Goal: Task Accomplishment & Management: Use online tool/utility

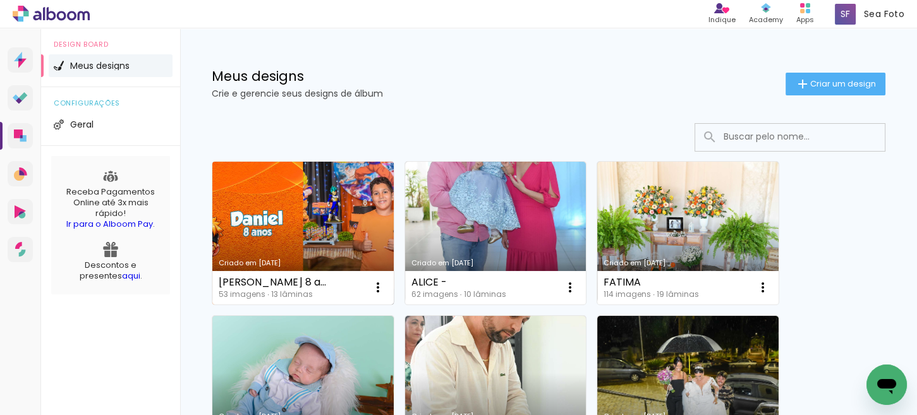
click at [343, 208] on link "Criado em [DATE]" at bounding box center [302, 233] width 181 height 143
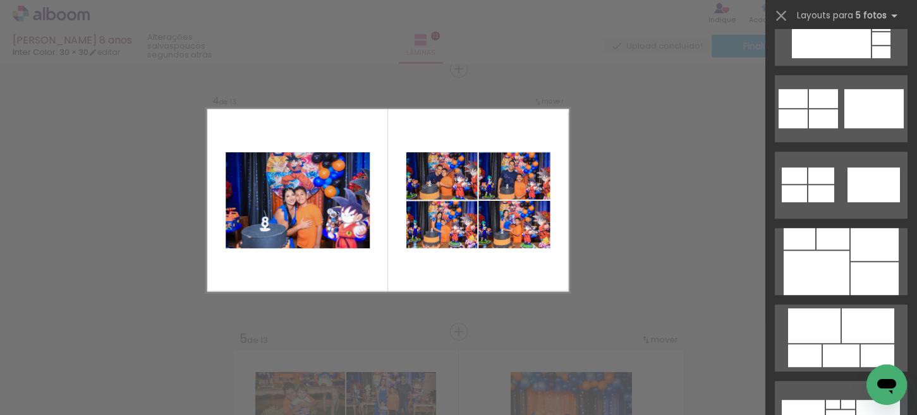
scroll to position [1390, 0]
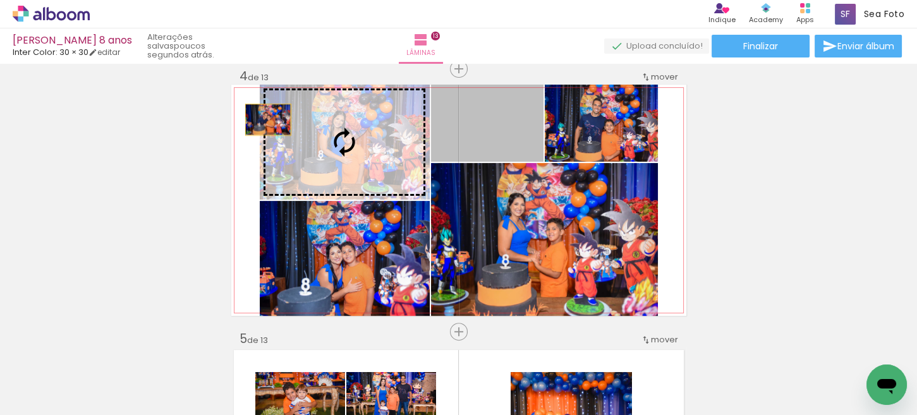
drag, startPoint x: 263, startPoint y: 119, endPoint x: 255, endPoint y: 119, distance: 8.2
click at [0, 0] on slot at bounding box center [0, 0] width 0 height 0
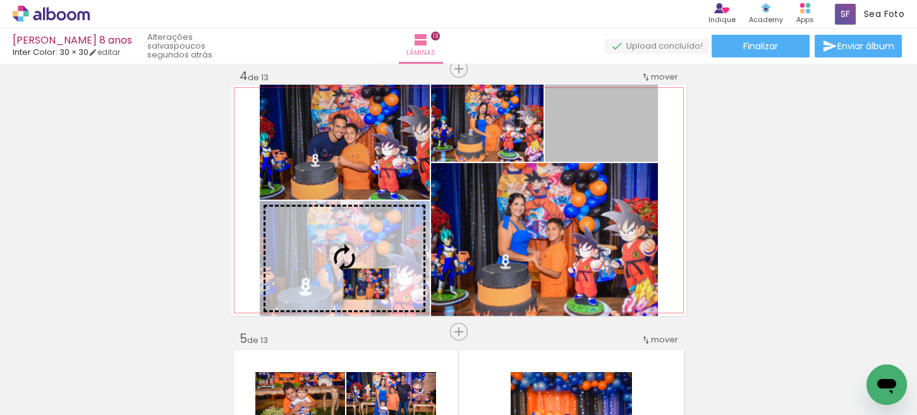
drag, startPoint x: 586, startPoint y: 134, endPoint x: 361, endPoint y: 284, distance: 270.8
click at [0, 0] on slot at bounding box center [0, 0] width 0 height 0
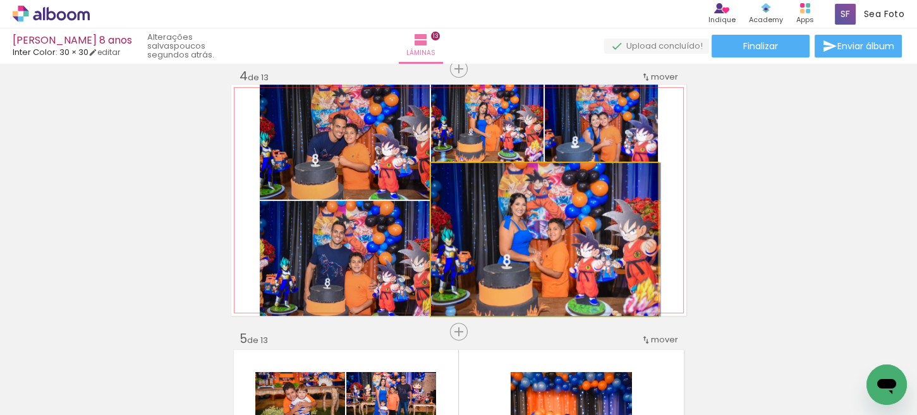
drag, startPoint x: 558, startPoint y: 278, endPoint x: 579, endPoint y: 272, distance: 22.2
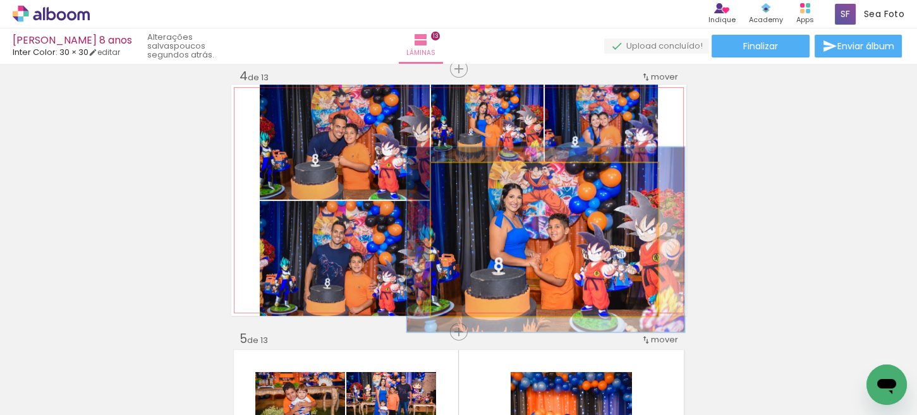
type paper-slider "121"
click at [468, 174] on div at bounding box center [469, 176] width 11 height 11
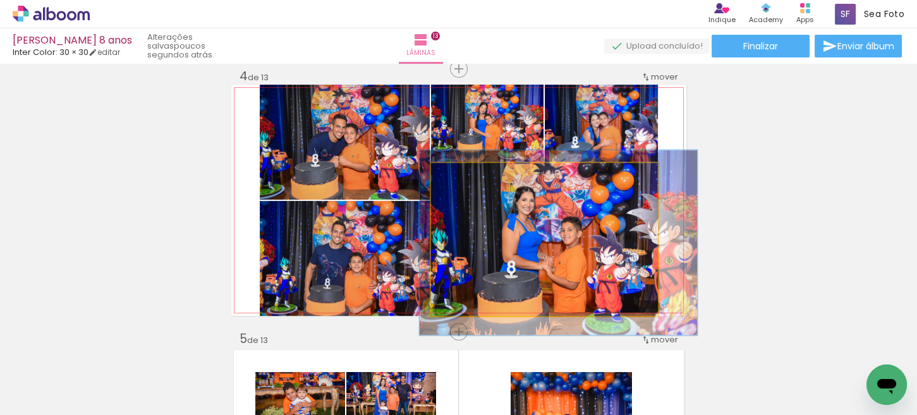
drag, startPoint x: 561, startPoint y: 231, endPoint x: 574, endPoint y: 236, distance: 13.6
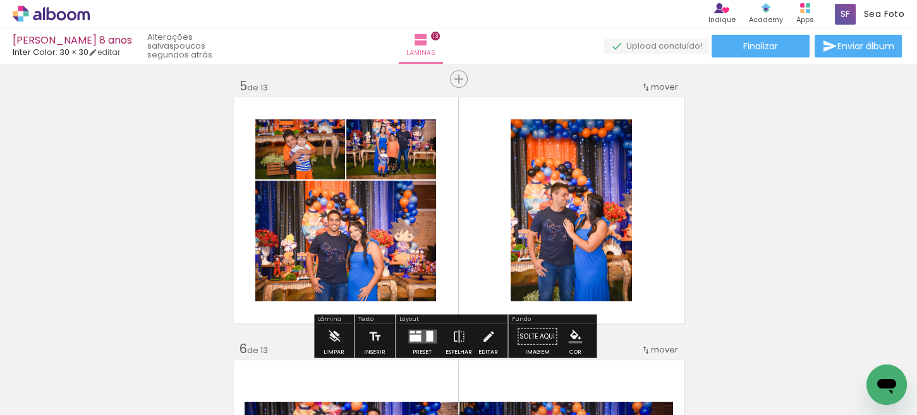
scroll to position [1120, 0]
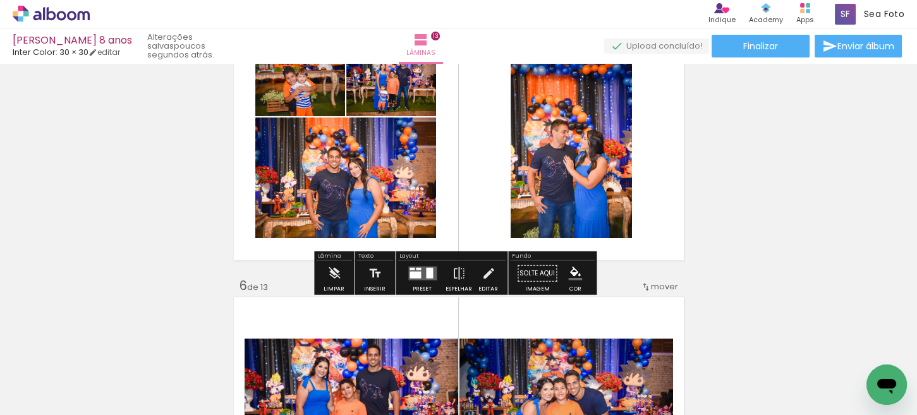
click at [430, 275] on quentale-layouter at bounding box center [422, 274] width 28 height 14
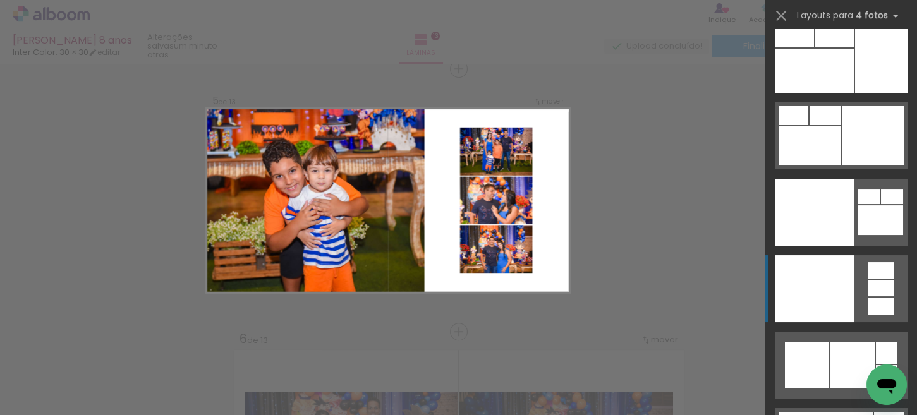
scroll to position [27629, 0]
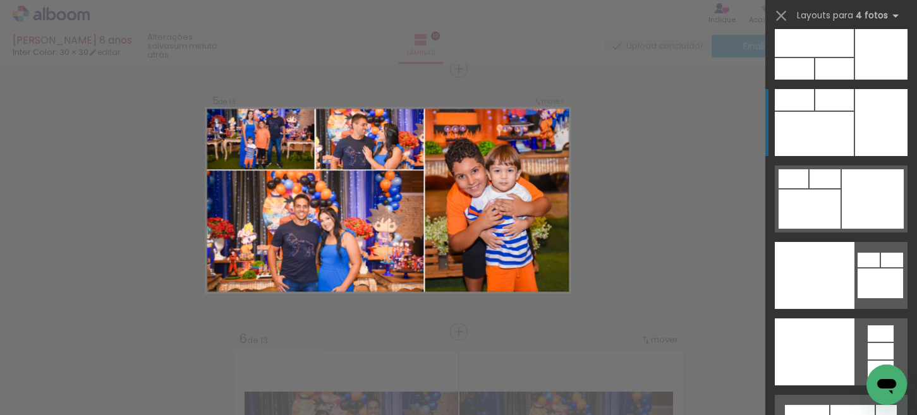
click at [814, 80] on div at bounding box center [794, 68] width 39 height 21
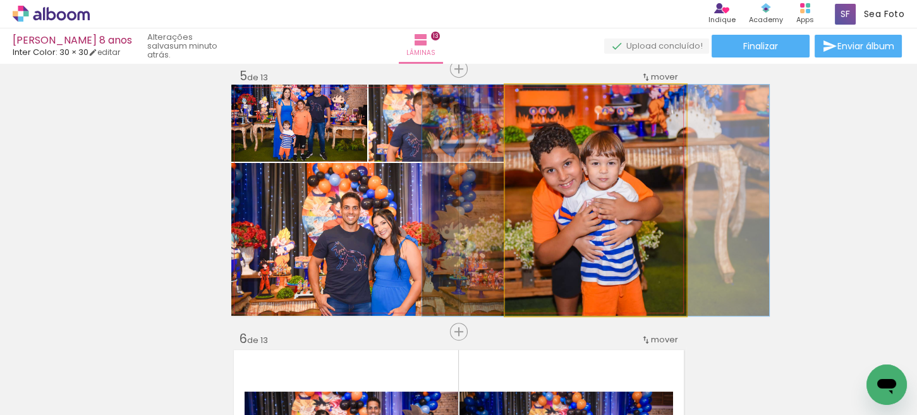
click at [530, 236] on quentale-photo at bounding box center [595, 200] width 181 height 231
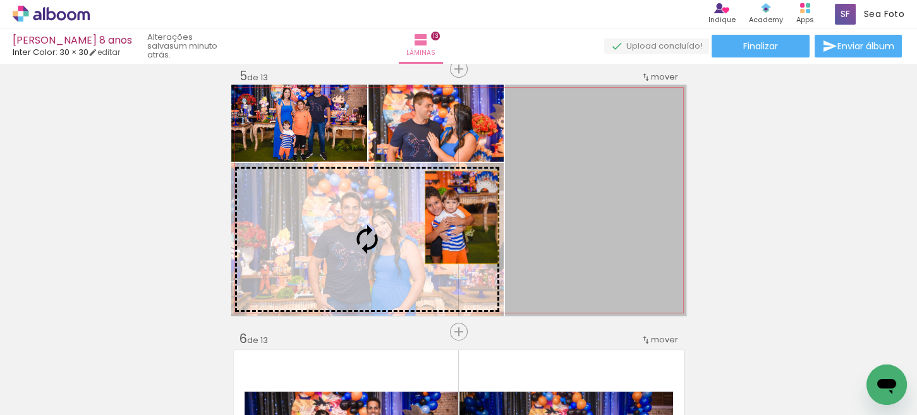
drag, startPoint x: 532, startPoint y: 193, endPoint x: 452, endPoint y: 221, distance: 84.7
click at [0, 0] on slot at bounding box center [0, 0] width 0 height 0
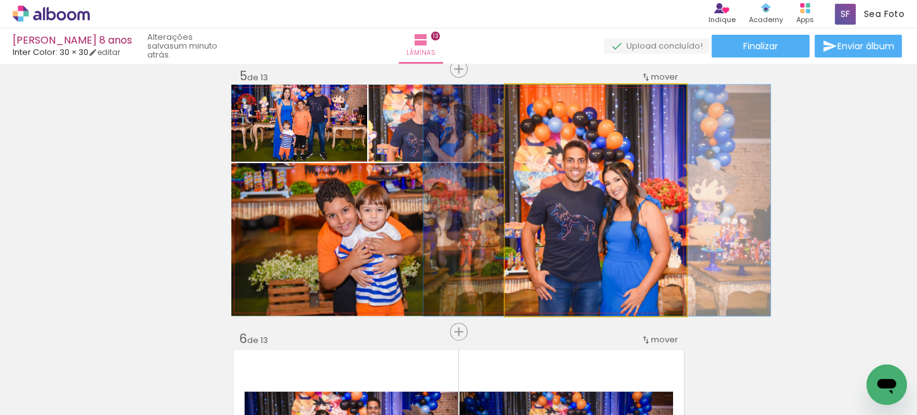
drag, startPoint x: 588, startPoint y: 211, endPoint x: 589, endPoint y: 178, distance: 32.9
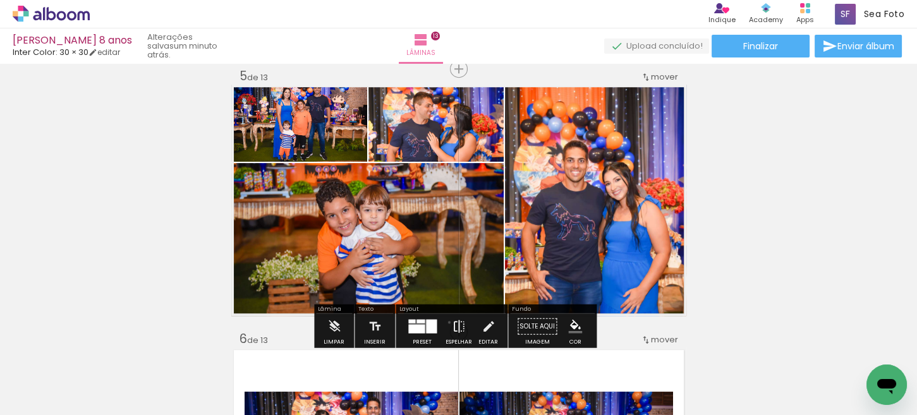
click at [446, 322] on paper-button "Espelhar" at bounding box center [458, 330] width 33 height 32
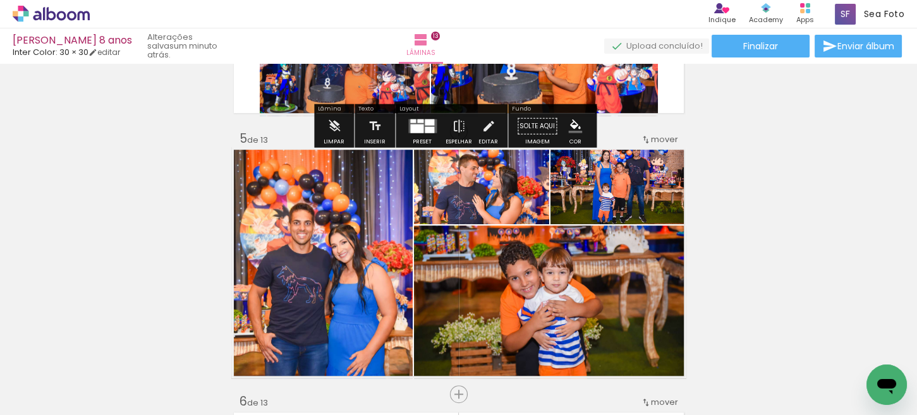
scroll to position [1067, 0]
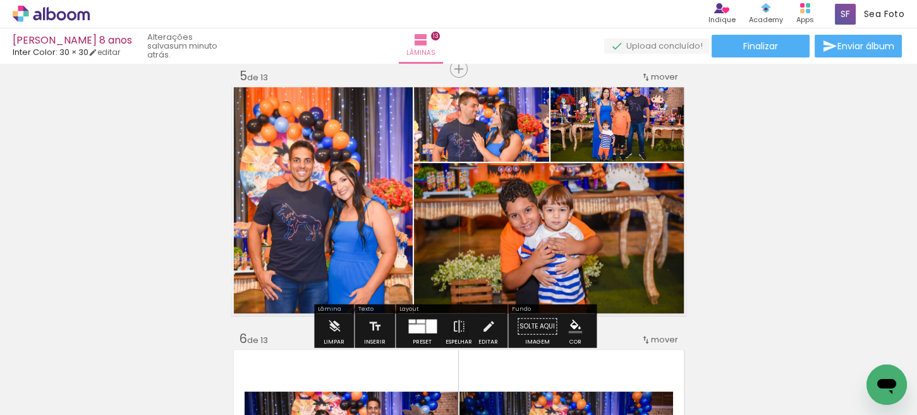
click at [420, 325] on div at bounding box center [416, 329] width 16 height 9
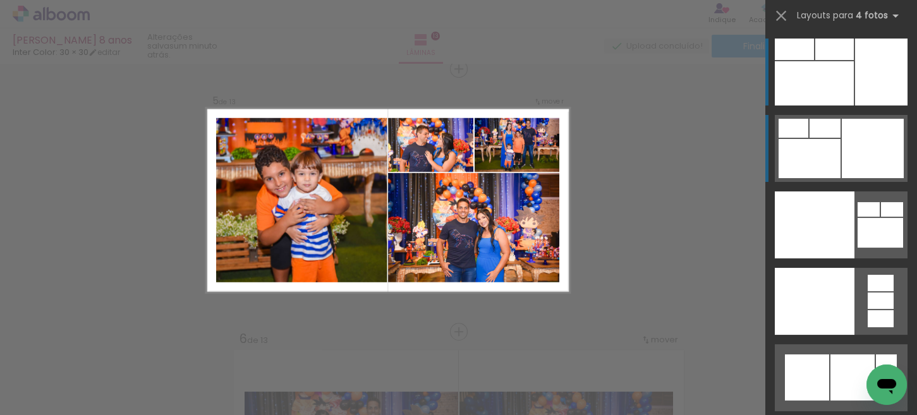
scroll to position [27616, 0]
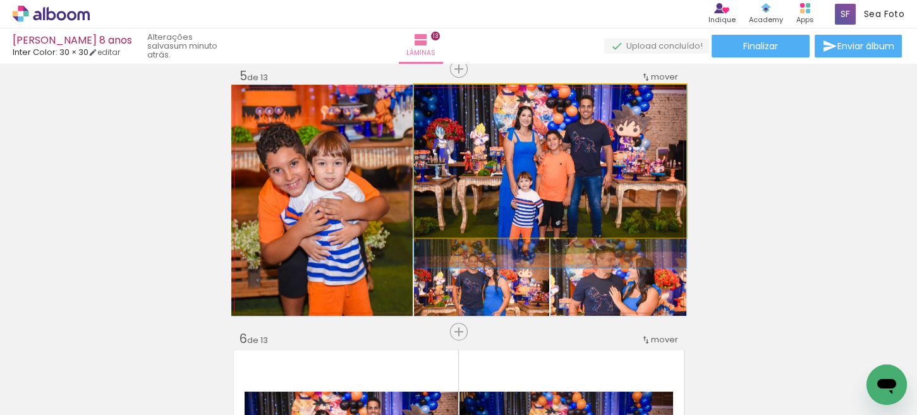
drag, startPoint x: 627, startPoint y: 202, endPoint x: 627, endPoint y: 215, distance: 13.9
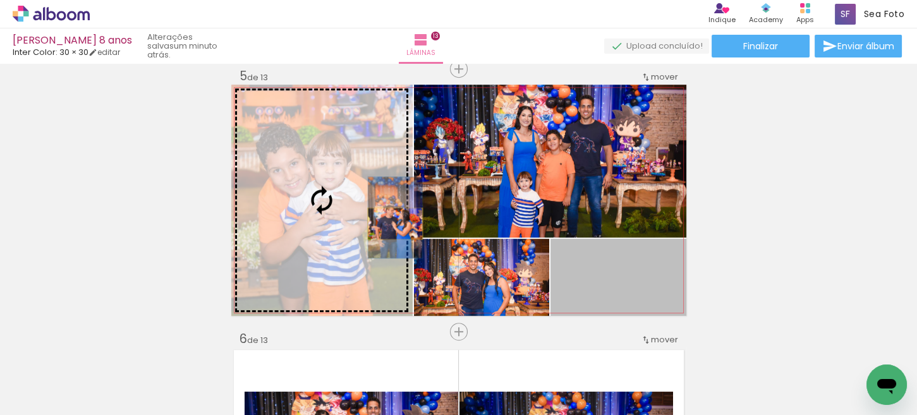
drag, startPoint x: 622, startPoint y: 284, endPoint x: 390, endPoint y: 223, distance: 240.3
click at [0, 0] on slot at bounding box center [0, 0] width 0 height 0
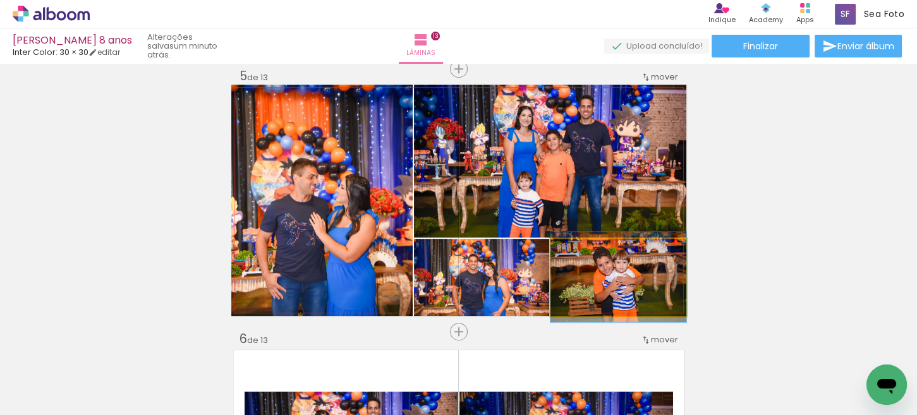
drag, startPoint x: 602, startPoint y: 282, endPoint x: 566, endPoint y: 218, distance: 73.3
click at [0, 0] on slot at bounding box center [0, 0] width 0 height 0
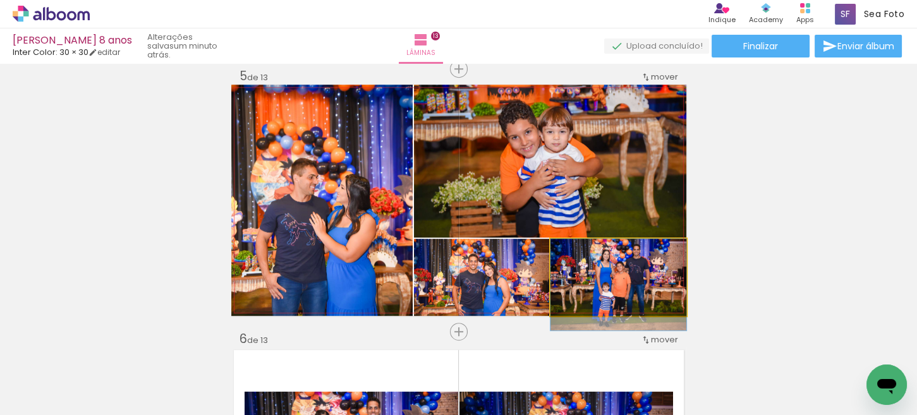
drag, startPoint x: 655, startPoint y: 266, endPoint x: 655, endPoint y: 274, distance: 8.2
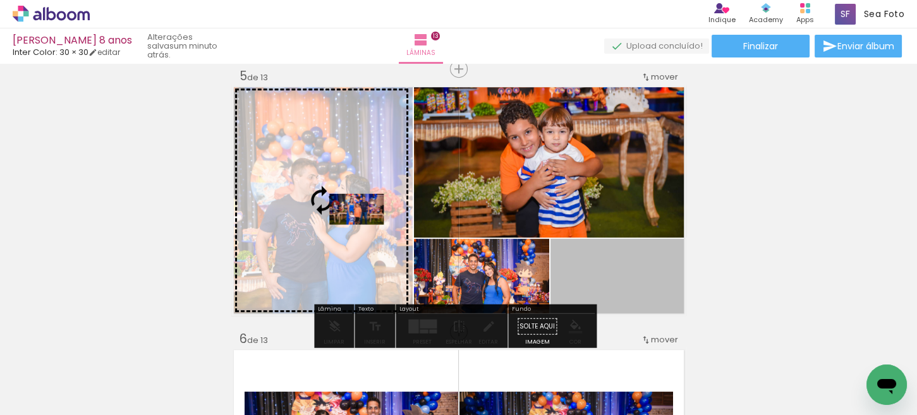
drag, startPoint x: 562, startPoint y: 275, endPoint x: 351, endPoint y: 209, distance: 220.6
click at [0, 0] on slot at bounding box center [0, 0] width 0 height 0
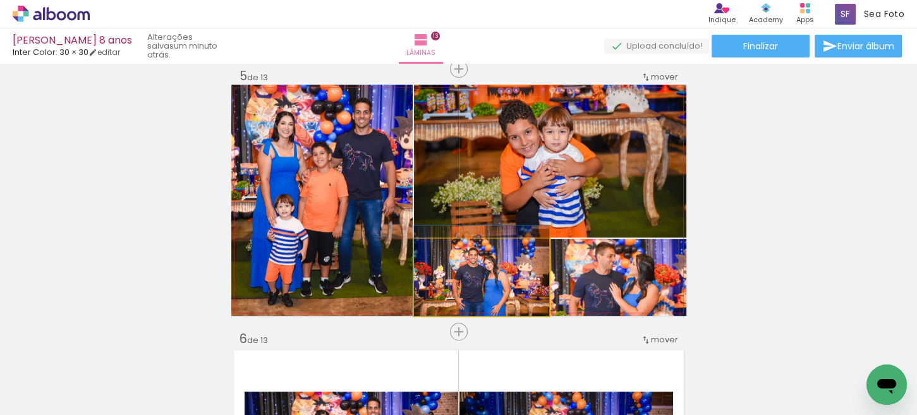
drag, startPoint x: 490, startPoint y: 290, endPoint x: 491, endPoint y: 281, distance: 9.5
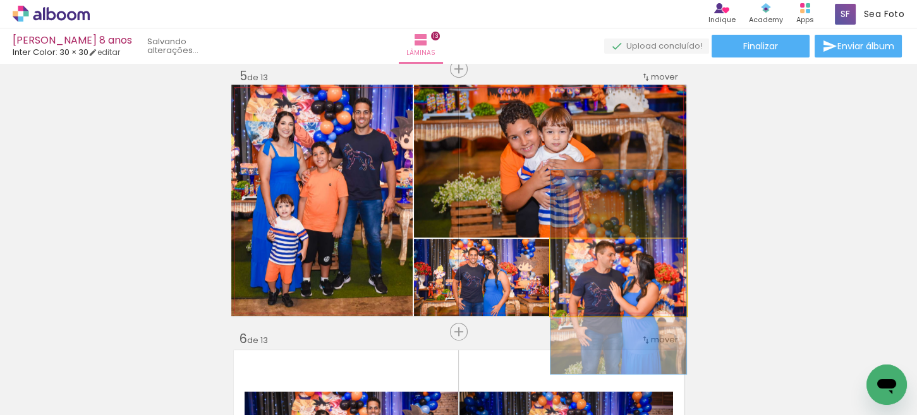
drag, startPoint x: 661, startPoint y: 300, endPoint x: 655, endPoint y: 299, distance: 6.4
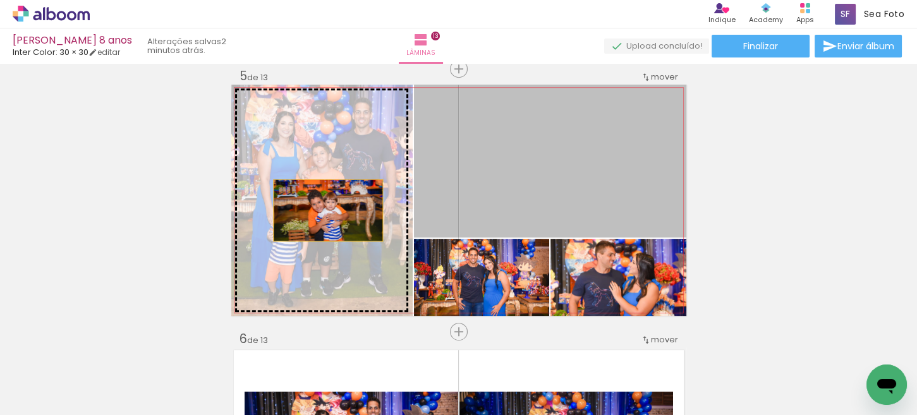
drag, startPoint x: 428, startPoint y: 191, endPoint x: 324, endPoint y: 209, distance: 105.7
click at [0, 0] on slot at bounding box center [0, 0] width 0 height 0
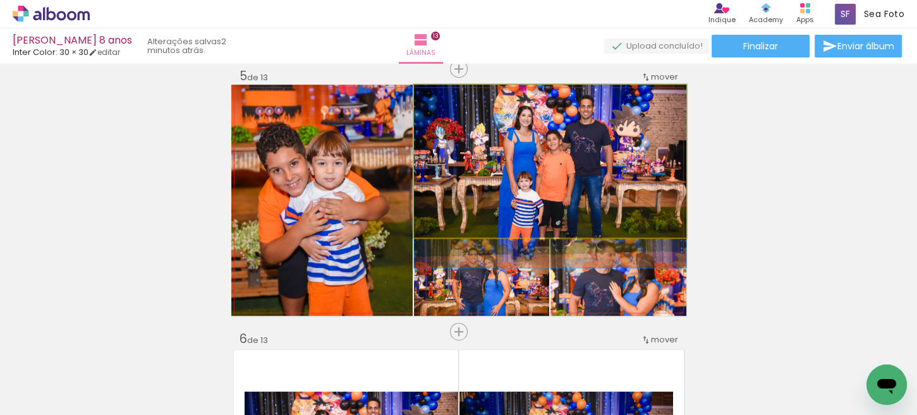
drag, startPoint x: 588, startPoint y: 148, endPoint x: 587, endPoint y: 166, distance: 17.7
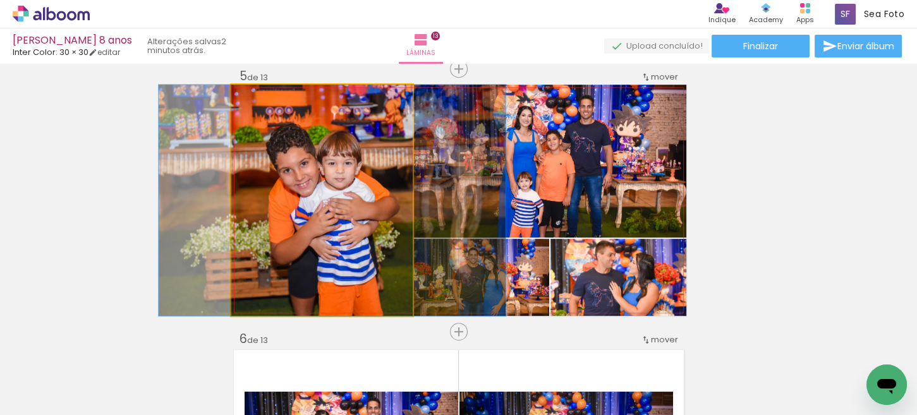
drag, startPoint x: 315, startPoint y: 221, endPoint x: 325, endPoint y: 198, distance: 25.2
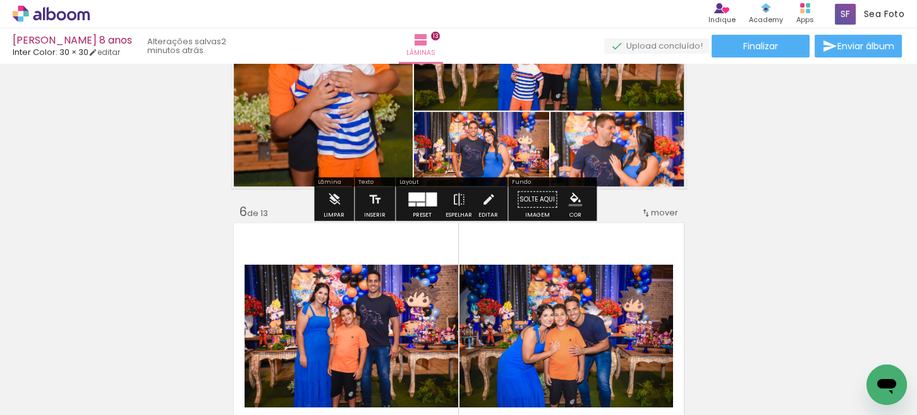
scroll to position [1383, 0]
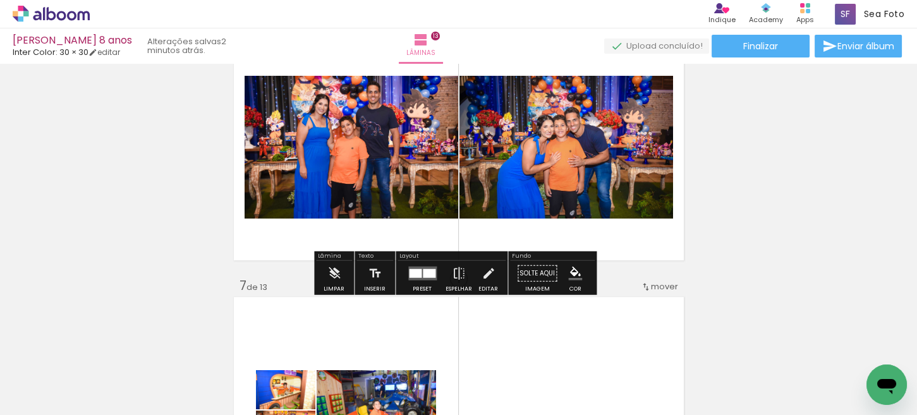
click at [425, 273] on div at bounding box center [429, 273] width 13 height 9
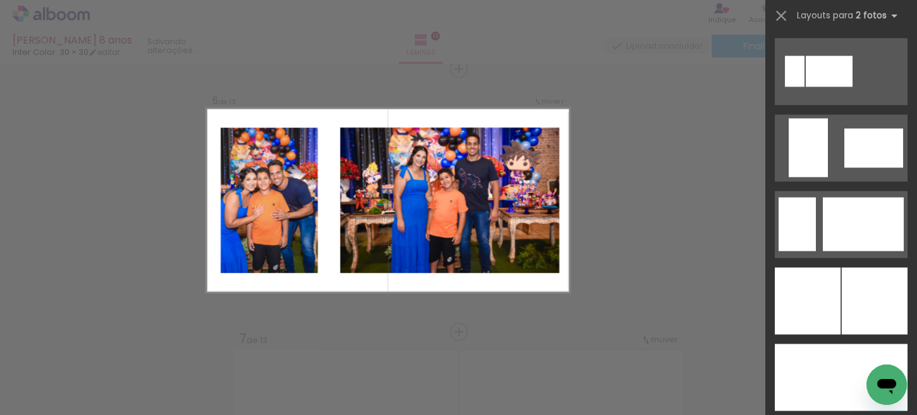
scroll to position [2970, 0]
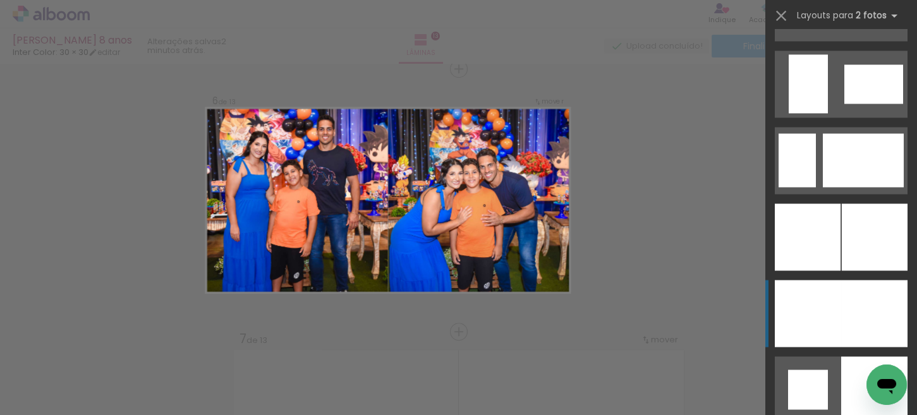
click at [863, 270] on div at bounding box center [875, 236] width 66 height 67
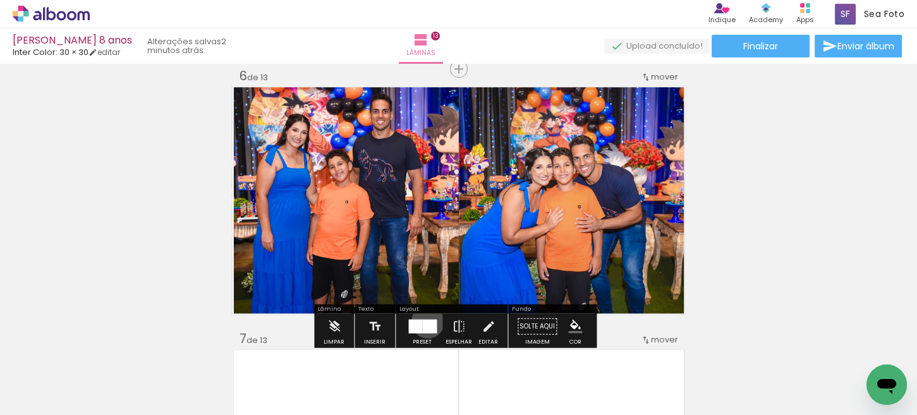
click at [425, 321] on div at bounding box center [429, 327] width 15 height 14
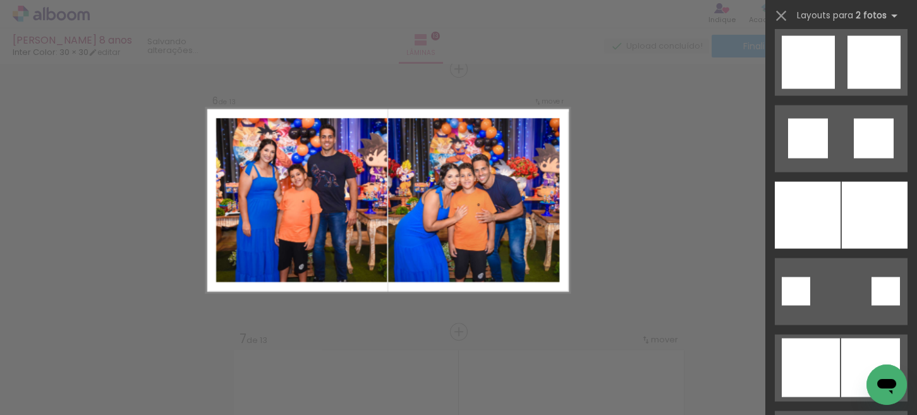
scroll to position [3653, 0]
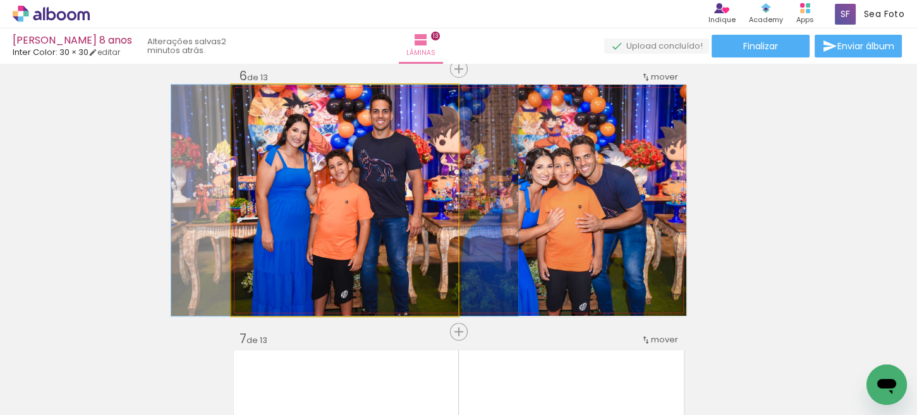
click at [399, 222] on quentale-photo at bounding box center [344, 200] width 227 height 231
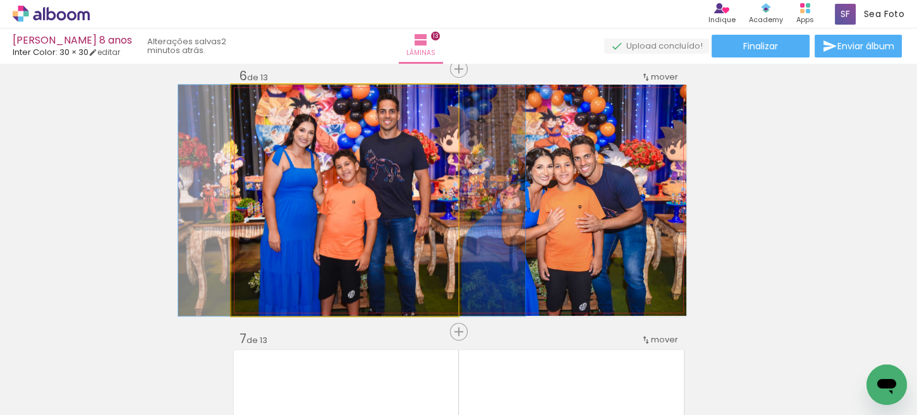
drag, startPoint x: 392, startPoint y: 229, endPoint x: 399, endPoint y: 229, distance: 7.0
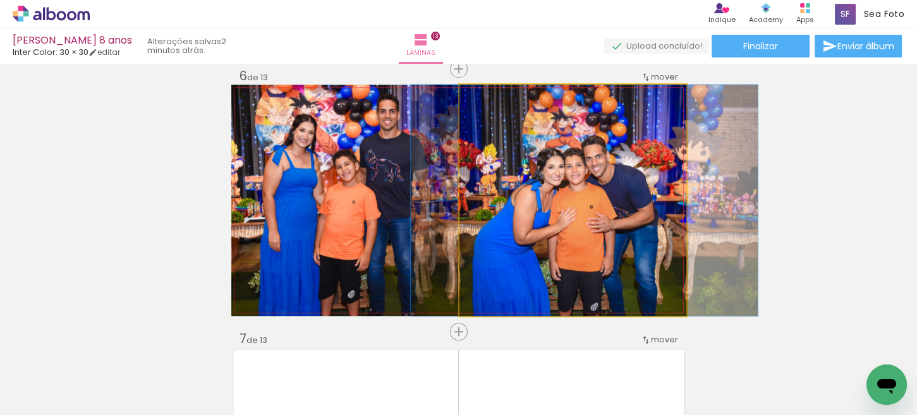
drag, startPoint x: 547, startPoint y: 251, endPoint x: 558, endPoint y: 248, distance: 11.8
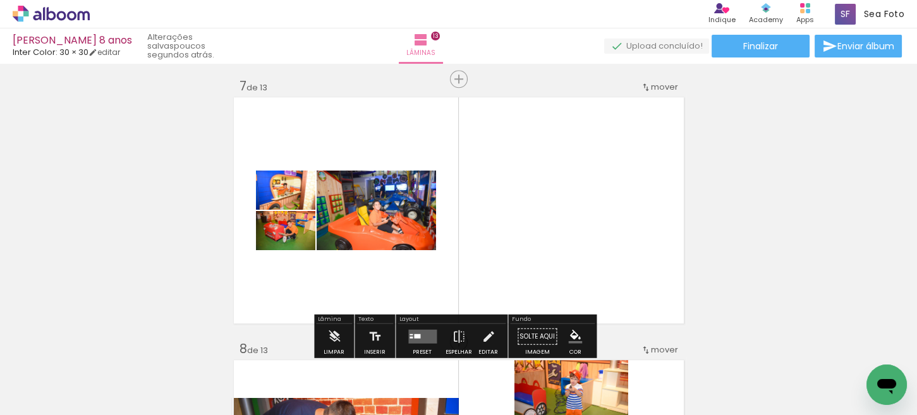
scroll to position [1647, 0]
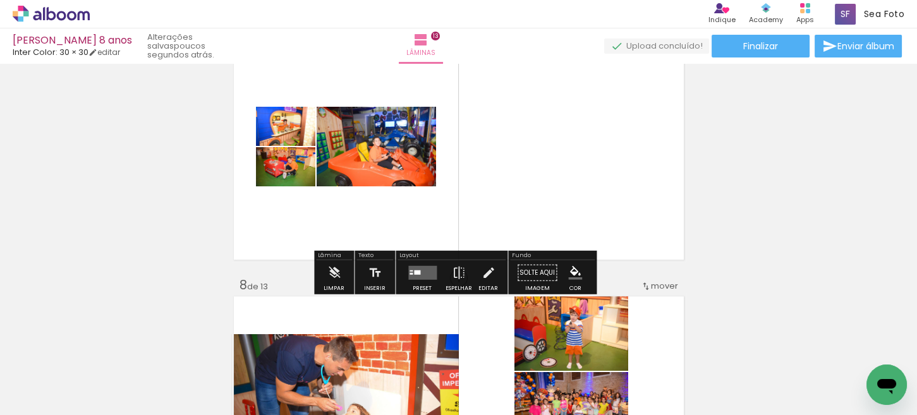
click at [415, 266] on quentale-layouter at bounding box center [422, 273] width 28 height 14
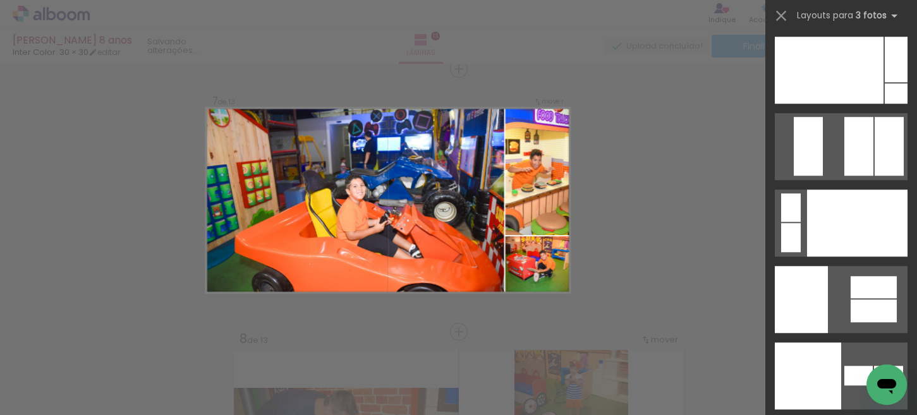
scroll to position [15461, 0]
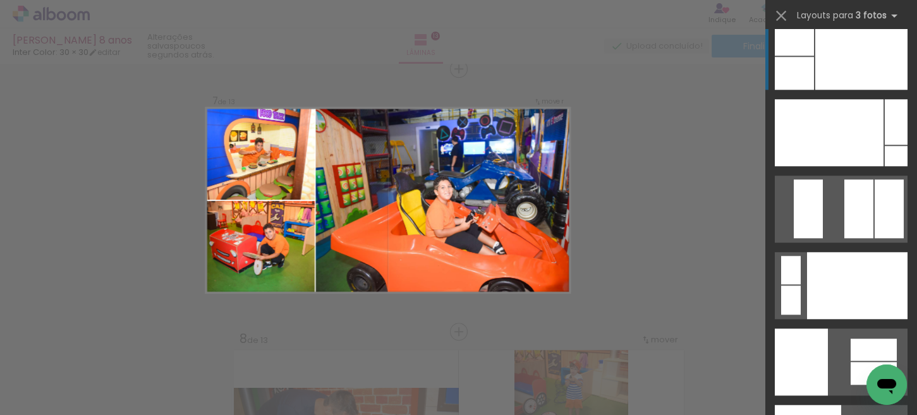
click at [847, 74] on div at bounding box center [861, 56] width 92 height 67
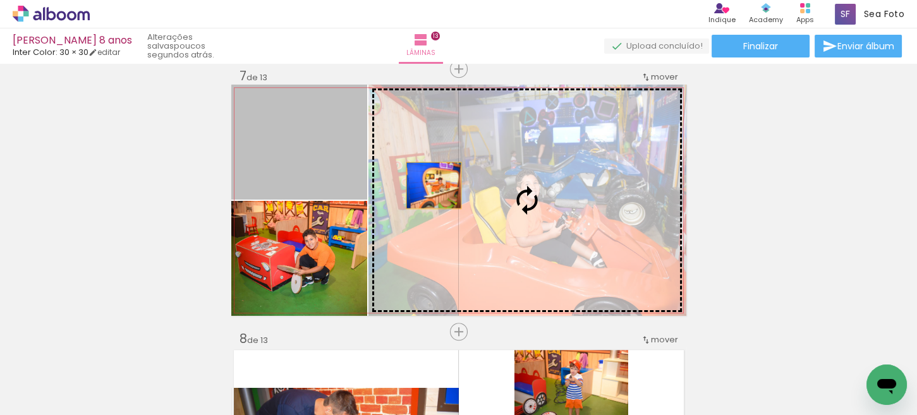
drag, startPoint x: 314, startPoint y: 168, endPoint x: 494, endPoint y: 195, distance: 182.0
click at [0, 0] on slot at bounding box center [0, 0] width 0 height 0
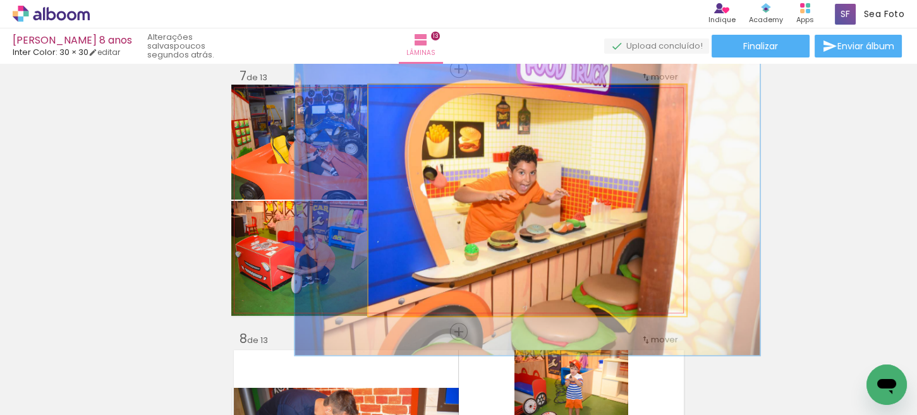
drag, startPoint x: 401, startPoint y: 98, endPoint x: 415, endPoint y: 99, distance: 14.6
type paper-slider "134"
click at [415, 99] on div at bounding box center [413, 98] width 20 height 20
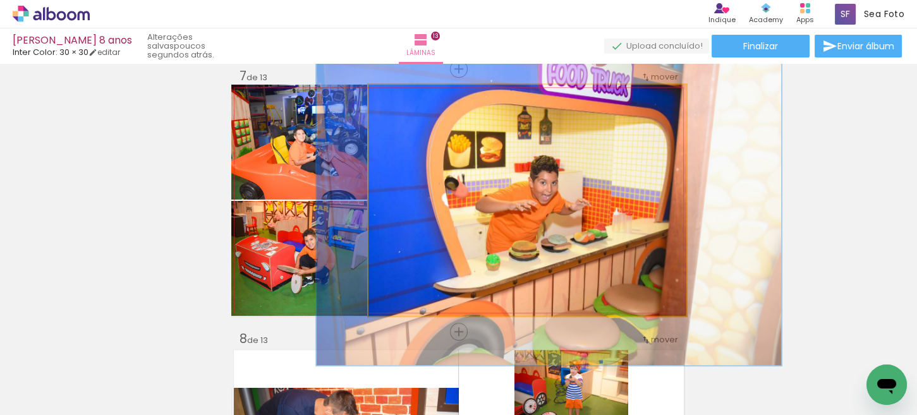
drag, startPoint x: 600, startPoint y: 251, endPoint x: 618, endPoint y: 259, distance: 20.1
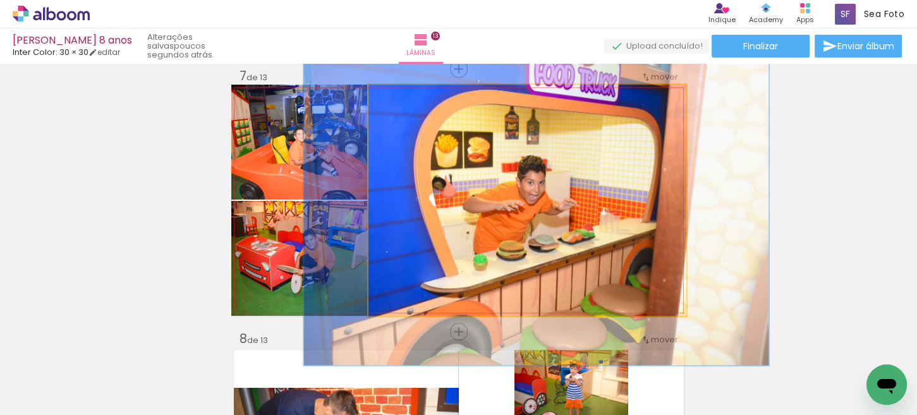
drag, startPoint x: 627, startPoint y: 259, endPoint x: 615, endPoint y: 259, distance: 12.6
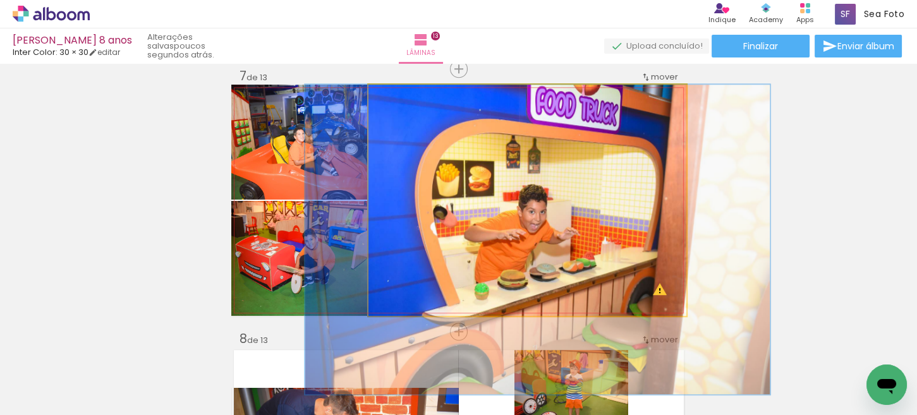
drag, startPoint x: 569, startPoint y: 202, endPoint x: 570, endPoint y: 232, distance: 29.7
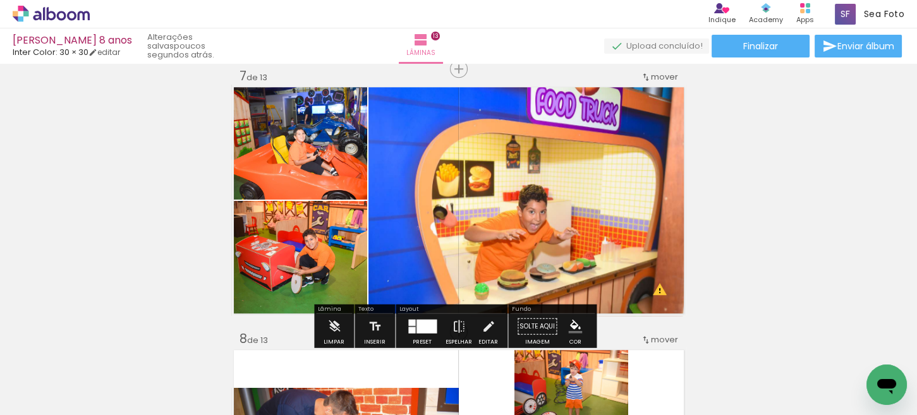
drag, startPoint x: 330, startPoint y: 248, endPoint x: 512, endPoint y: 219, distance: 184.9
click at [0, 0] on slot at bounding box center [0, 0] width 0 height 0
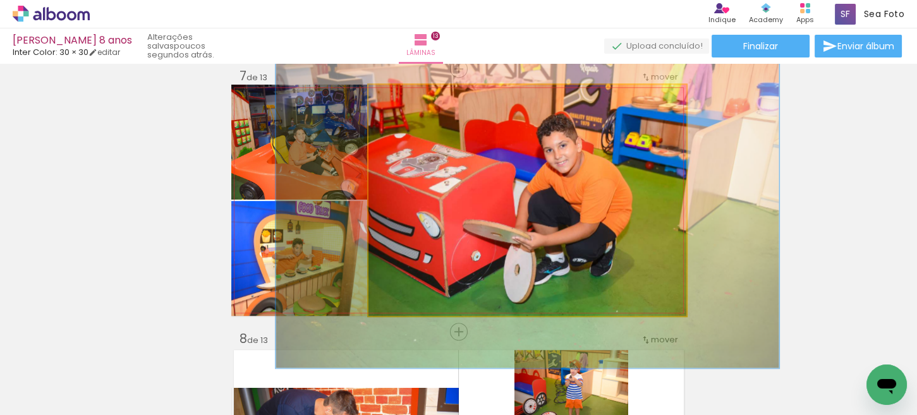
drag, startPoint x: 397, startPoint y: 97, endPoint x: 416, endPoint y: 101, distance: 20.1
click at [416, 101] on div at bounding box center [418, 98] width 20 height 20
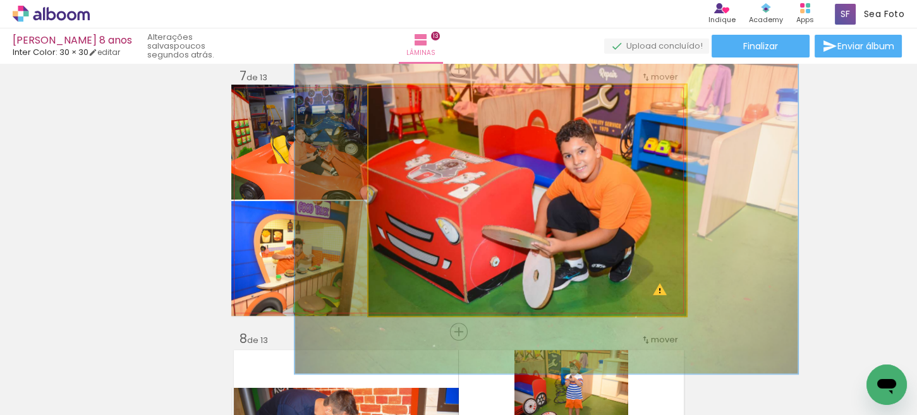
drag, startPoint x: 545, startPoint y: 164, endPoint x: 560, endPoint y: 167, distance: 15.6
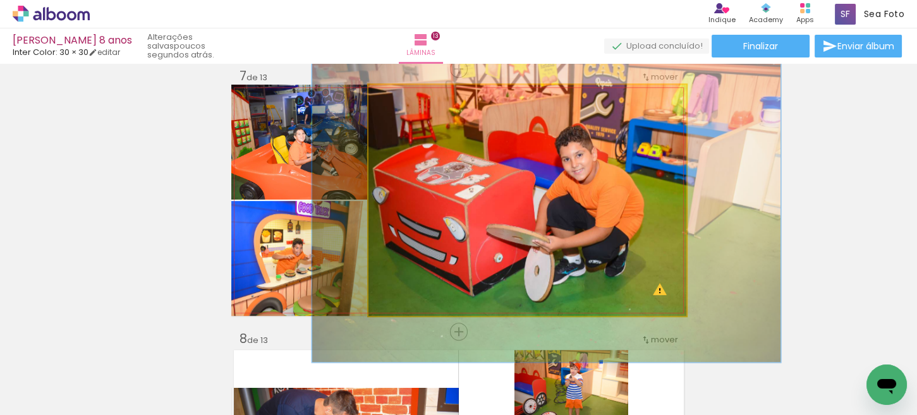
drag, startPoint x: 409, startPoint y: 99, endPoint x: 403, endPoint y: 104, distance: 8.5
type paper-slider "132"
click at [405, 104] on div at bounding box center [415, 98] width 20 height 20
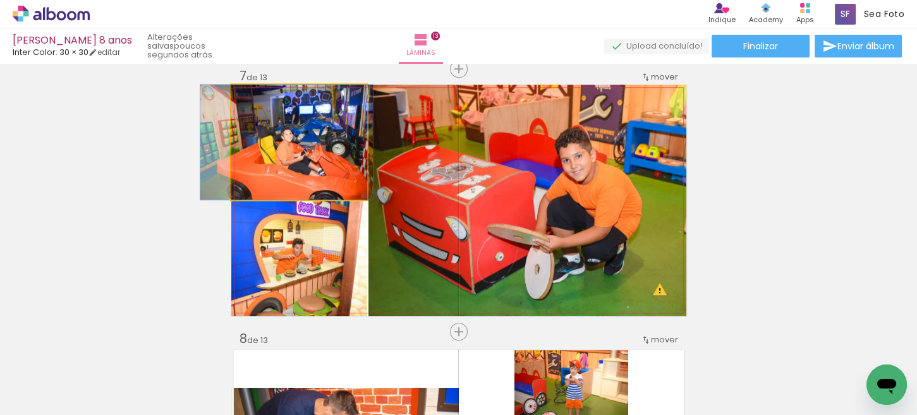
drag, startPoint x: 331, startPoint y: 171, endPoint x: 318, endPoint y: 144, distance: 30.0
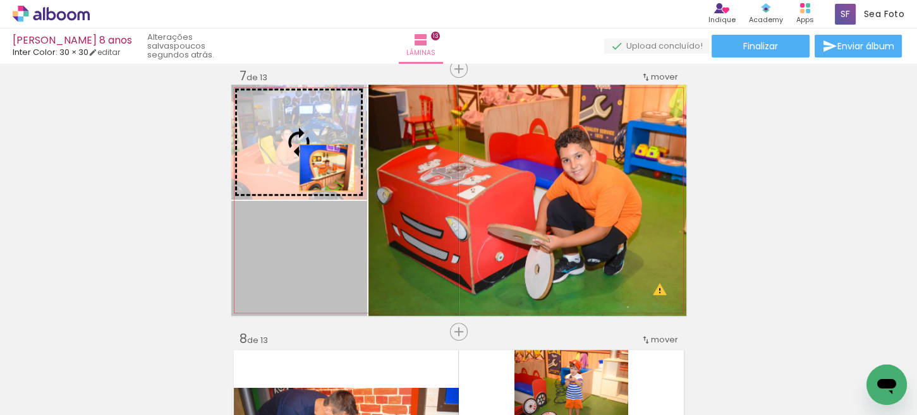
drag, startPoint x: 324, startPoint y: 247, endPoint x: 318, endPoint y: 155, distance: 91.8
click at [0, 0] on slot at bounding box center [0, 0] width 0 height 0
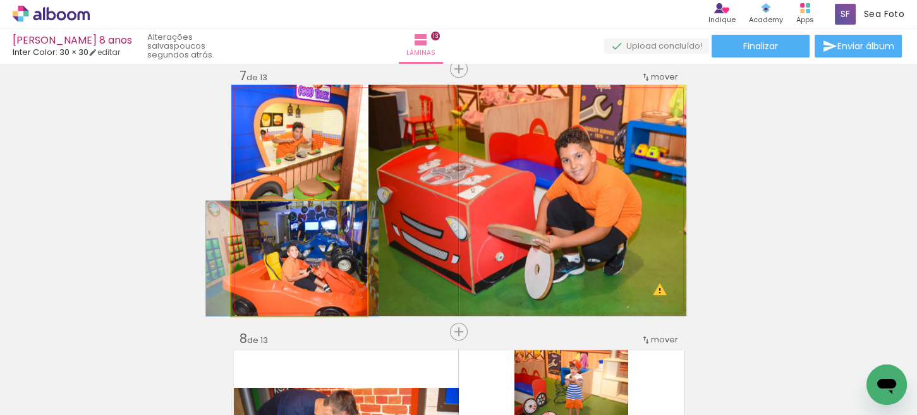
drag, startPoint x: 321, startPoint y: 275, endPoint x: 342, endPoint y: 284, distance: 22.9
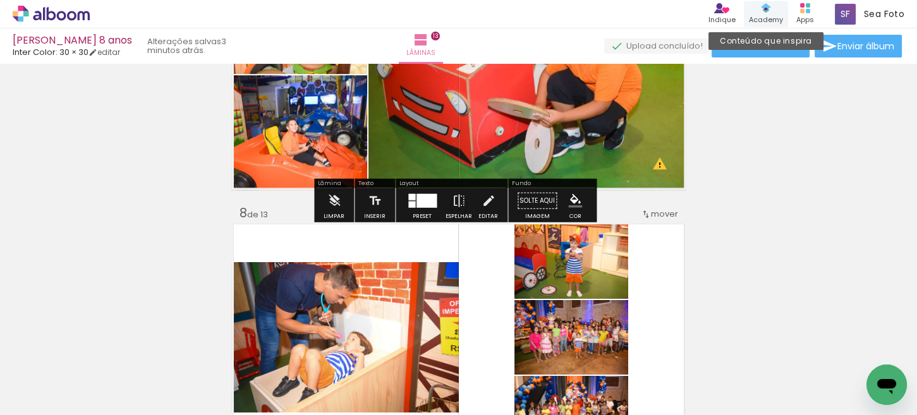
scroll to position [1656, 0]
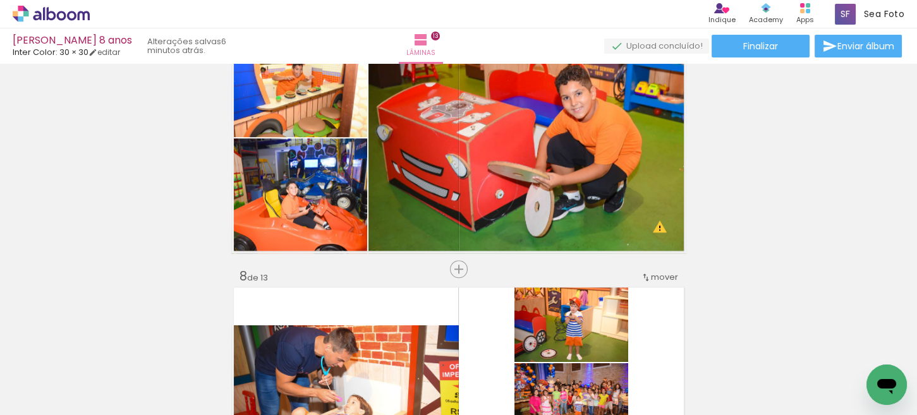
scroll to position [15461, 0]
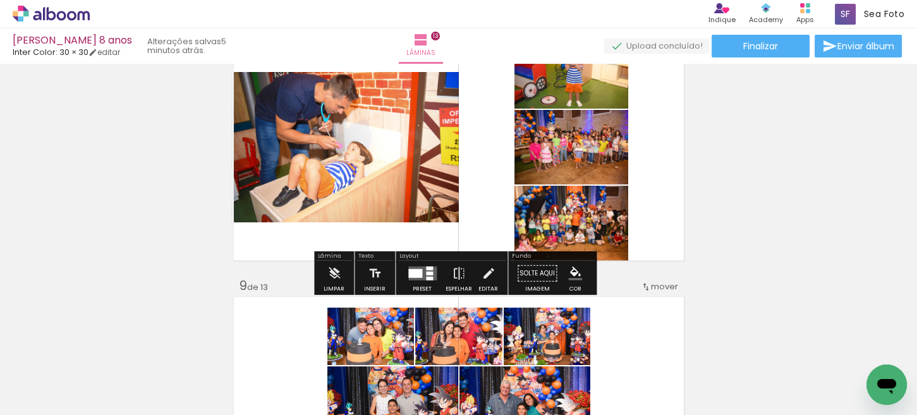
scroll to position [1845, 0]
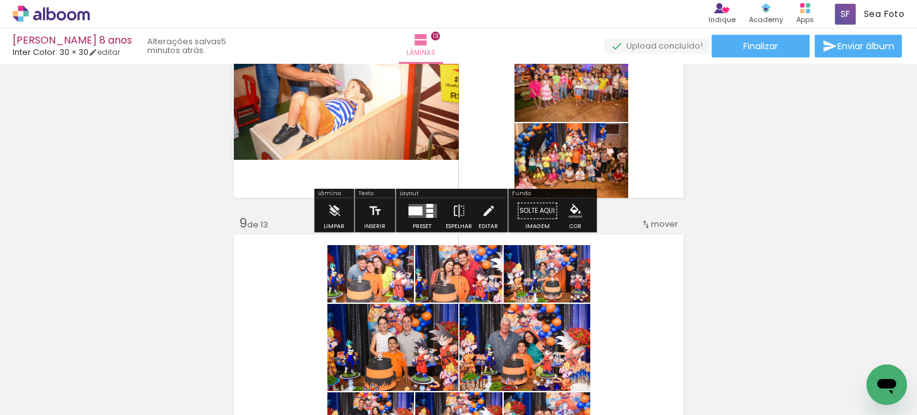
scroll to position [1909, 0]
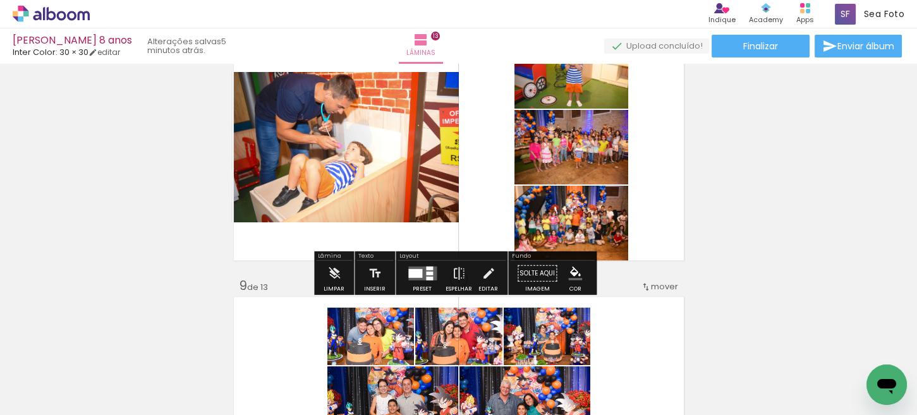
drag, startPoint x: 427, startPoint y: 279, endPoint x: 680, endPoint y: 225, distance: 259.0
click at [427, 277] on div at bounding box center [429, 279] width 7 height 4
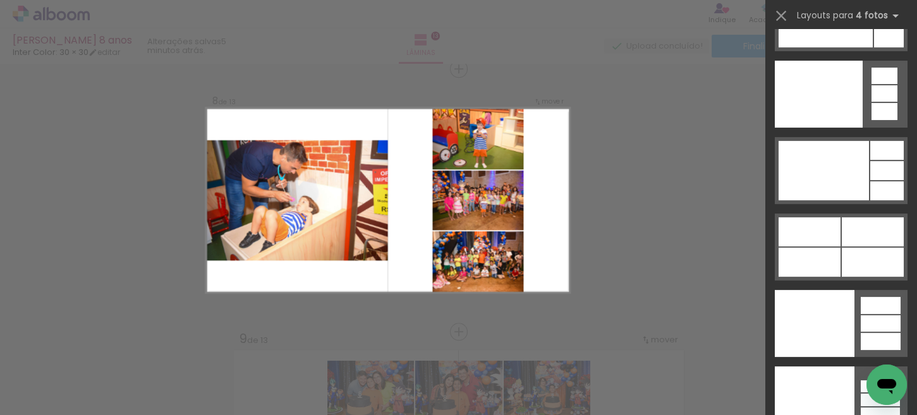
scroll to position [28134, 0]
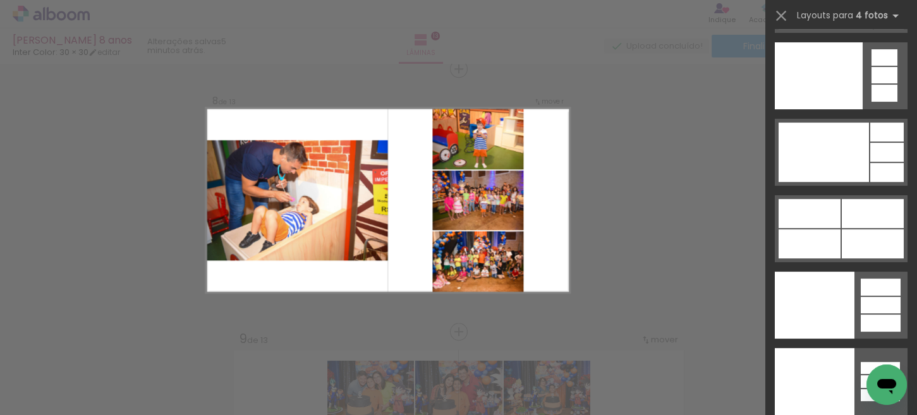
drag, startPoint x: 912, startPoint y: 45, endPoint x: 15, endPoint y: 25, distance: 898.2
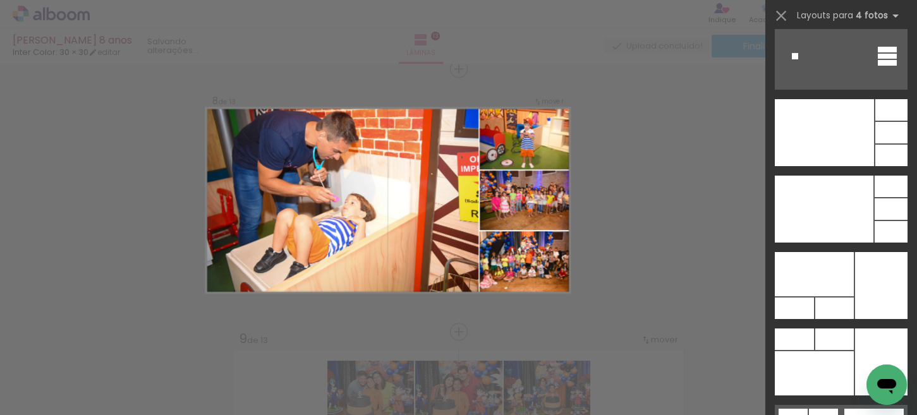
scroll to position [27123, 0]
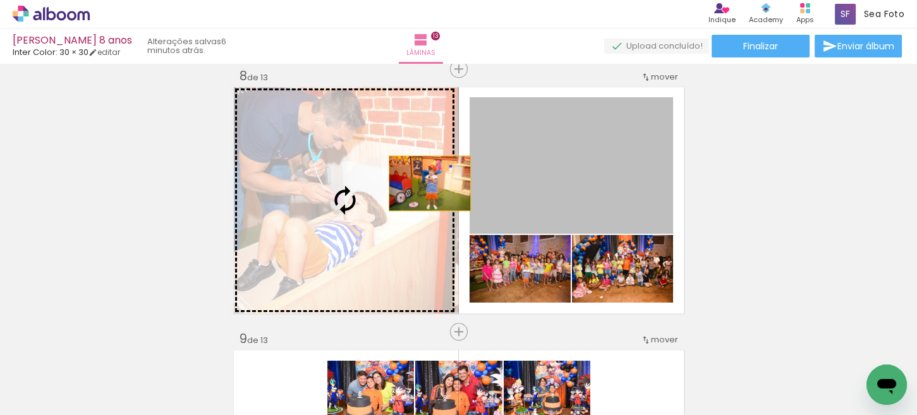
drag, startPoint x: 507, startPoint y: 187, endPoint x: 437, endPoint y: 184, distance: 69.6
click at [0, 0] on slot at bounding box center [0, 0] width 0 height 0
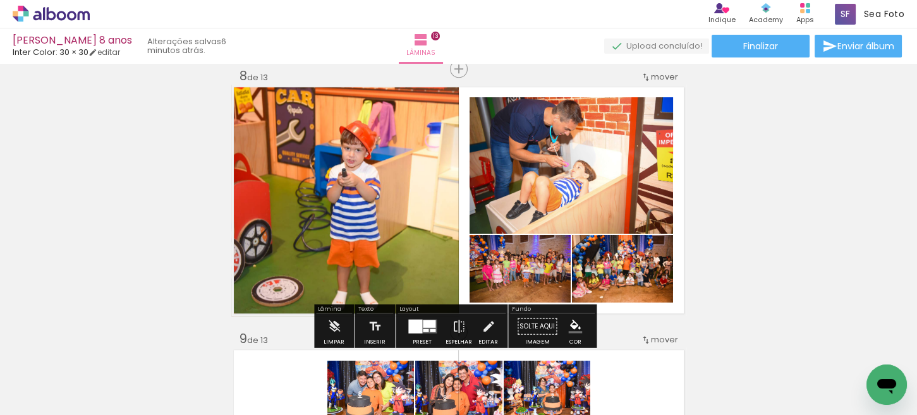
drag, startPoint x: 412, startPoint y: 321, endPoint x: 837, endPoint y: 205, distance: 440.1
click at [414, 321] on div at bounding box center [415, 327] width 14 height 14
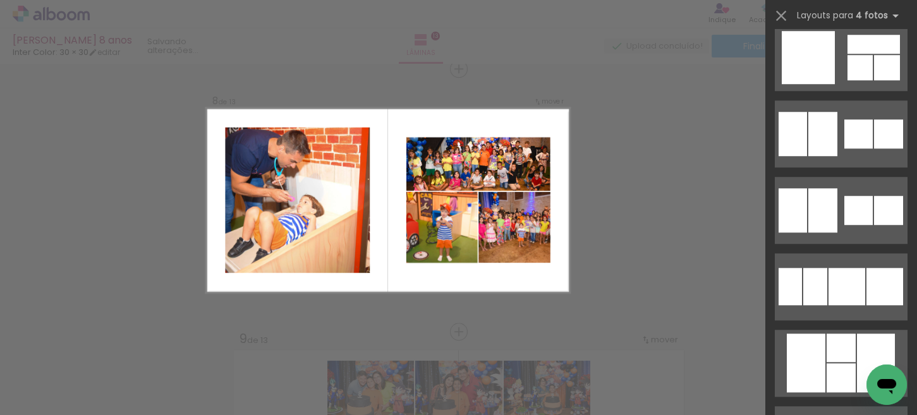
scroll to position [22165, 0]
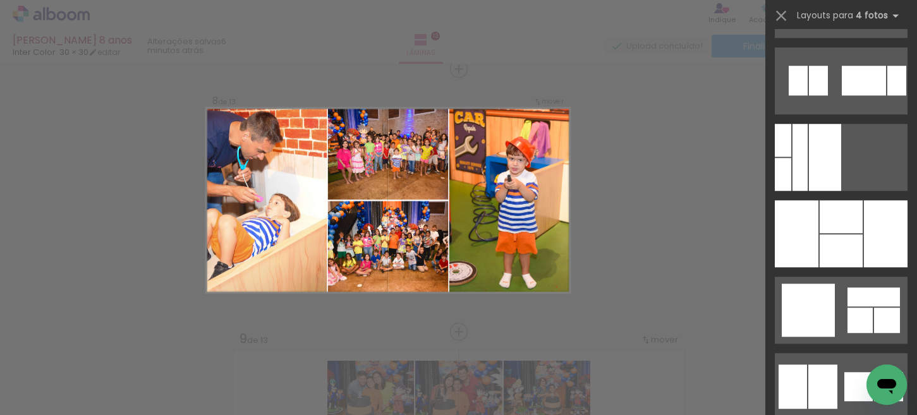
click at [841, 191] on div at bounding box center [825, 157] width 32 height 67
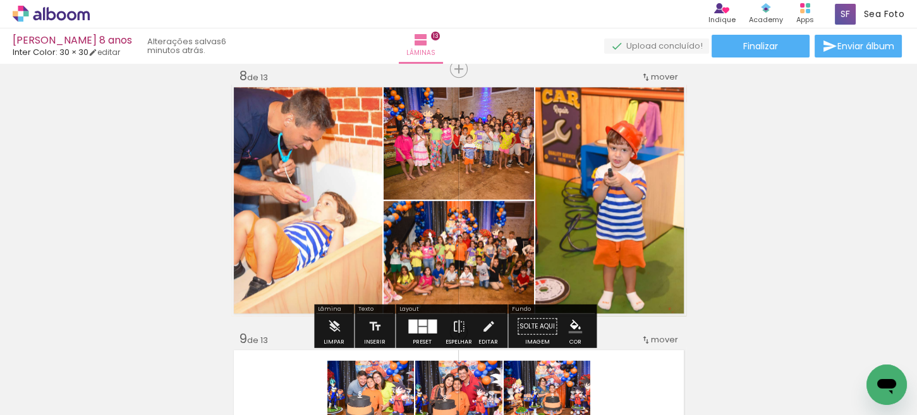
drag, startPoint x: 415, startPoint y: 322, endPoint x: 868, endPoint y: 245, distance: 459.1
click at [418, 321] on div at bounding box center [422, 323] width 8 height 6
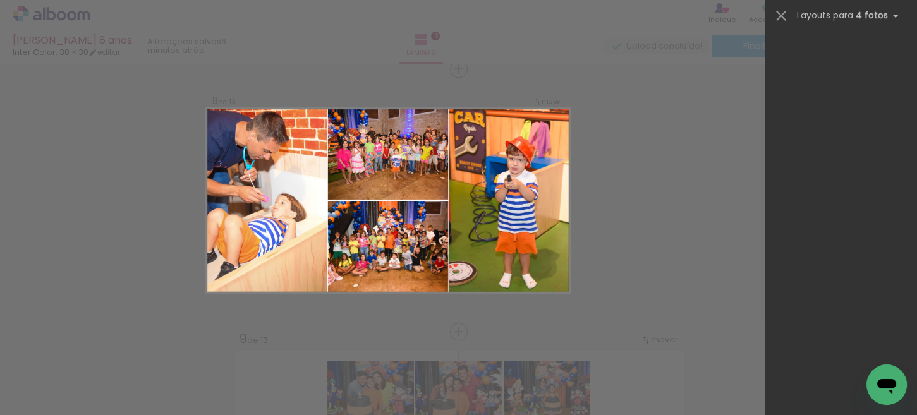
scroll to position [28134, 0]
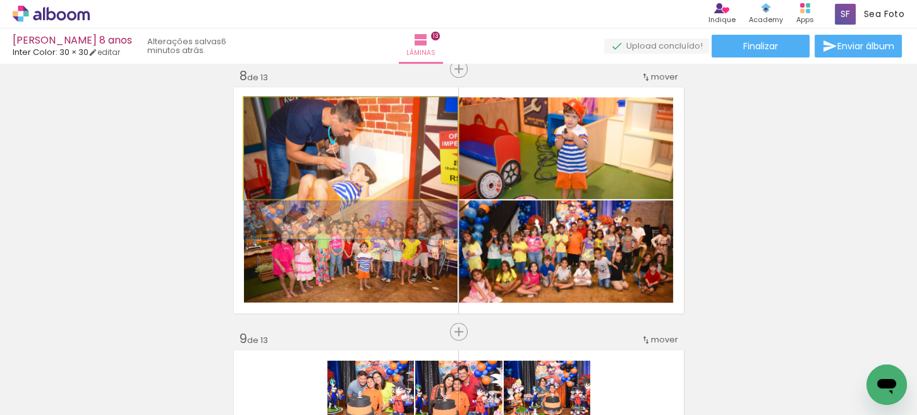
drag, startPoint x: 367, startPoint y: 142, endPoint x: 360, endPoint y: 161, distance: 20.2
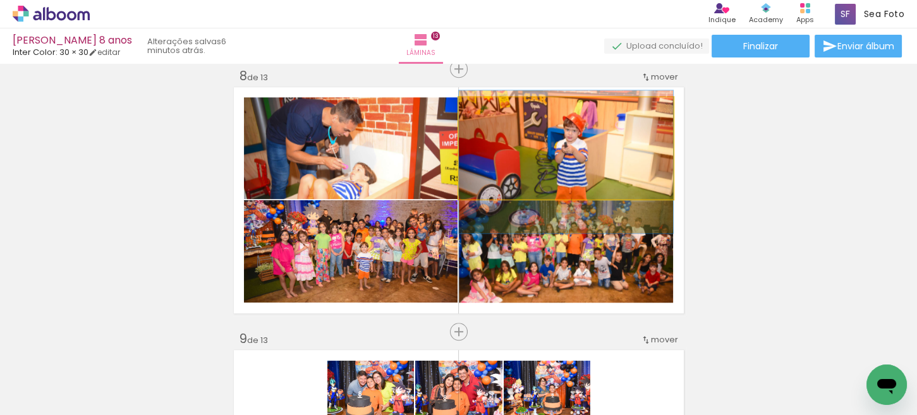
drag, startPoint x: 593, startPoint y: 145, endPoint x: 597, endPoint y: 158, distance: 13.6
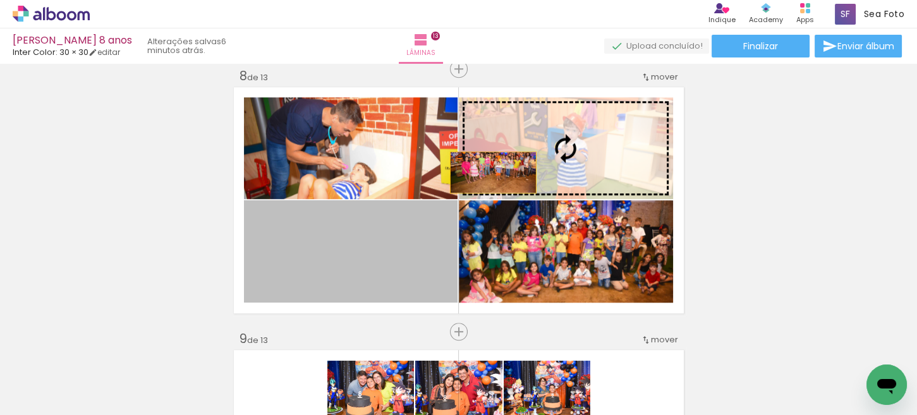
drag, startPoint x: 425, startPoint y: 242, endPoint x: 564, endPoint y: 171, distance: 156.3
click at [0, 0] on slot at bounding box center [0, 0] width 0 height 0
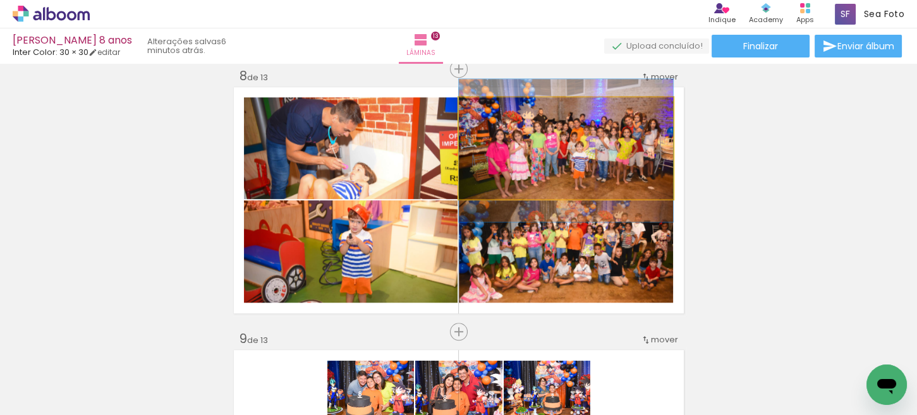
drag, startPoint x: 602, startPoint y: 157, endPoint x: 594, endPoint y: 160, distance: 8.6
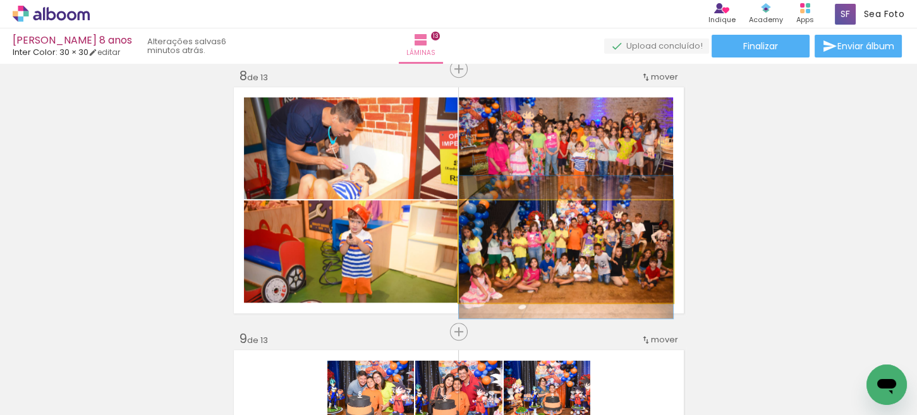
click at [559, 236] on quentale-photo at bounding box center [566, 251] width 214 height 102
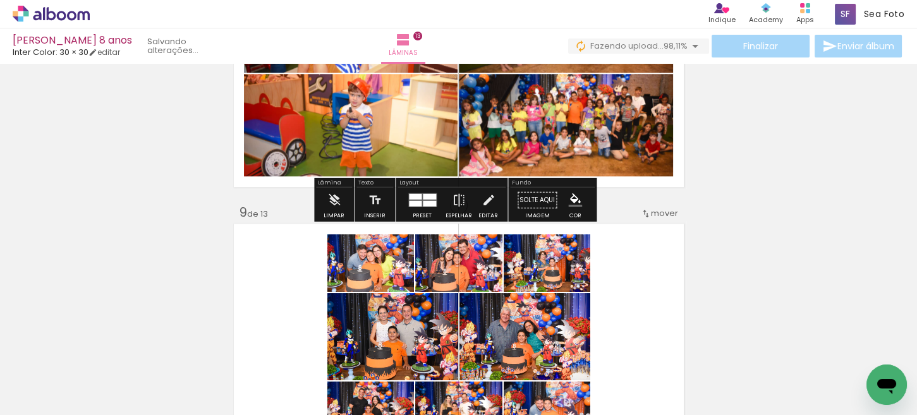
scroll to position [2109, 0]
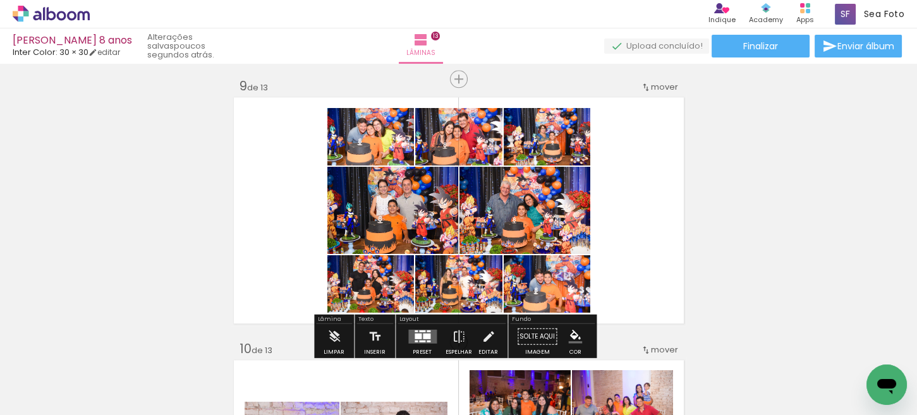
click at [426, 332] on quentale-layouter at bounding box center [422, 337] width 28 height 14
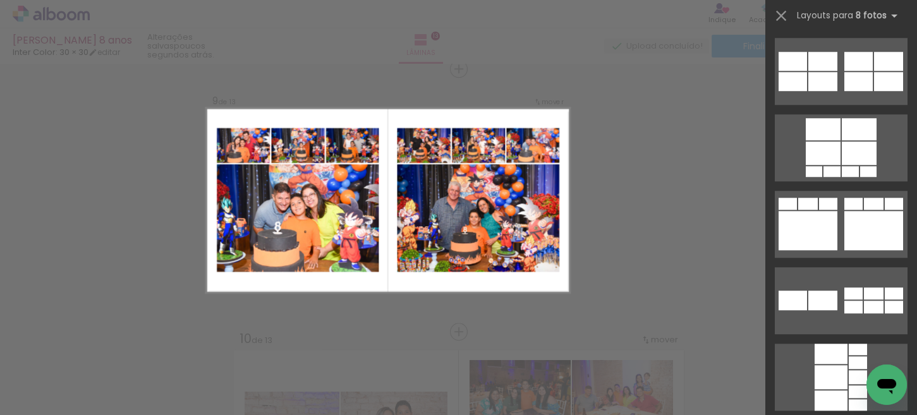
scroll to position [1327, 0]
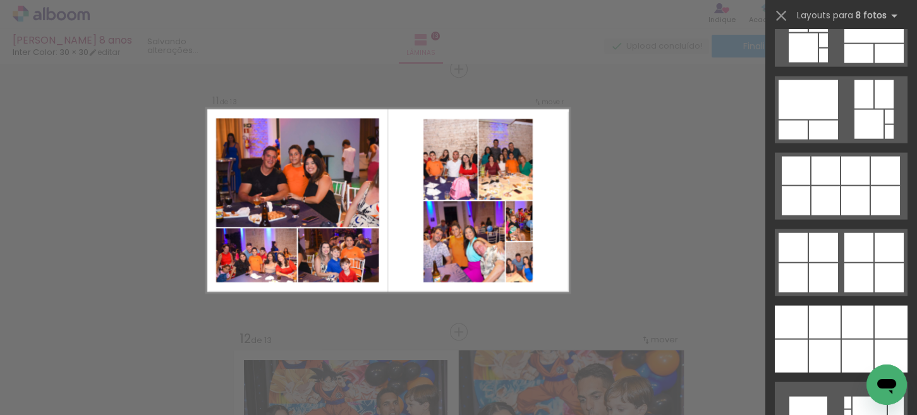
scroll to position [4041, 0]
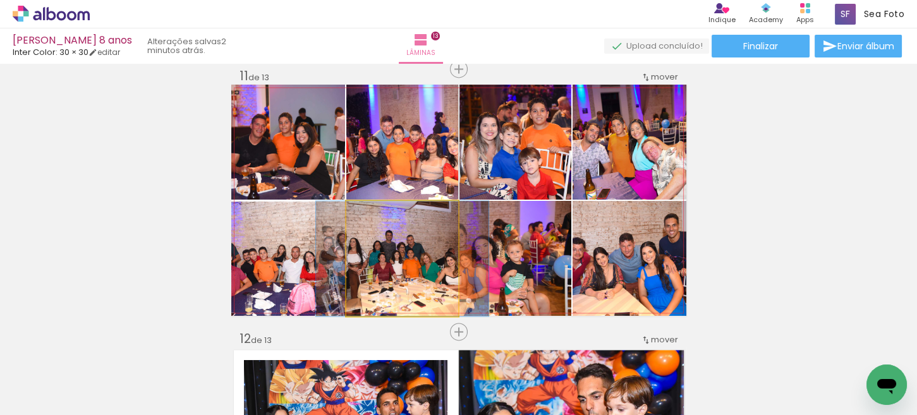
click at [407, 286] on quentale-photo at bounding box center [402, 258] width 112 height 115
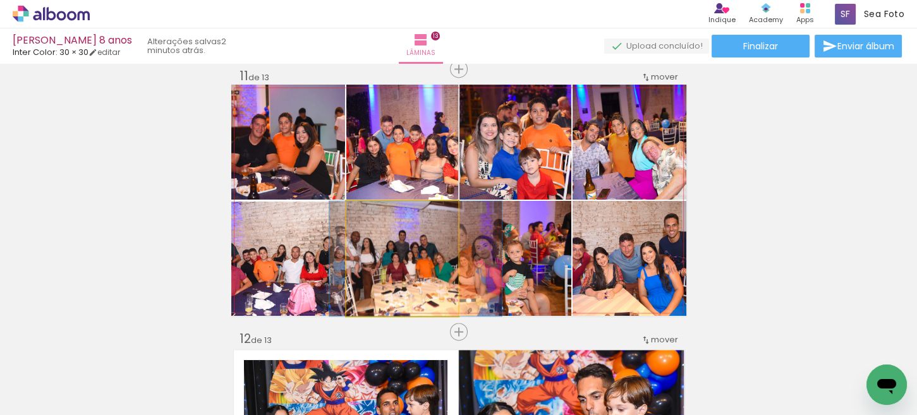
drag, startPoint x: 407, startPoint y: 286, endPoint x: 420, endPoint y: 282, distance: 13.8
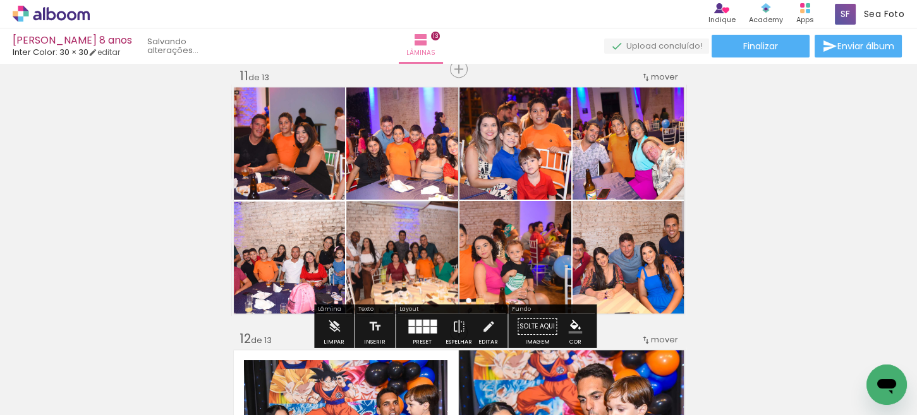
click at [423, 327] on div at bounding box center [426, 330] width 6 height 6
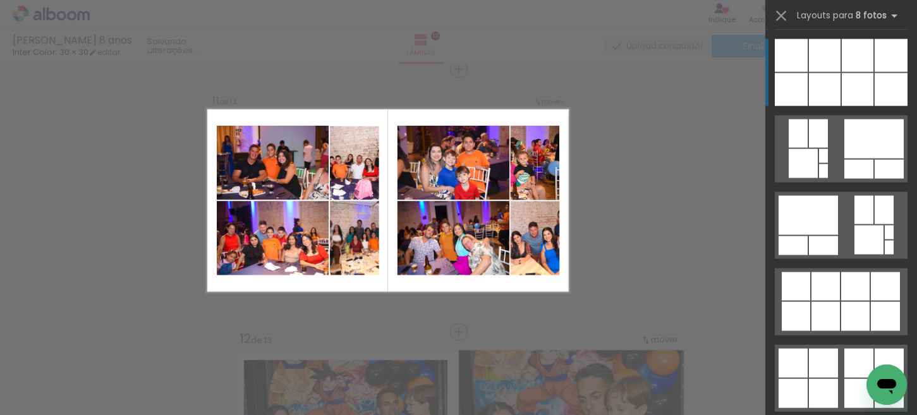
scroll to position [3800, 0]
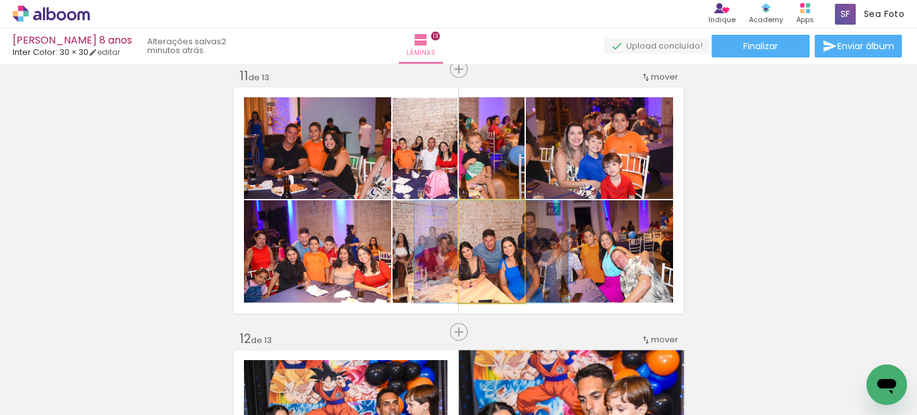
click at [488, 272] on quentale-photo at bounding box center [492, 251] width 66 height 102
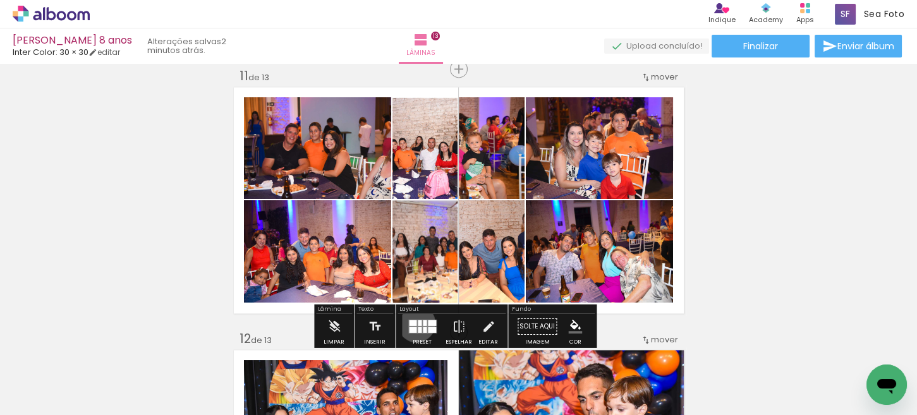
click at [413, 322] on quentale-layouter at bounding box center [422, 327] width 28 height 14
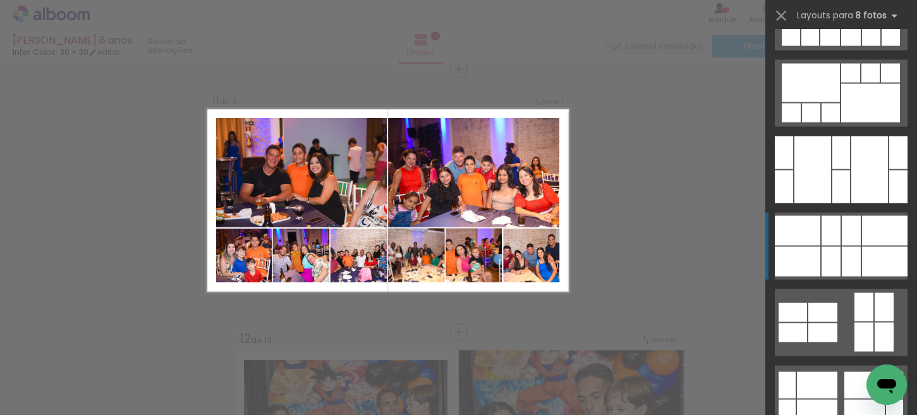
scroll to position [3001, 0]
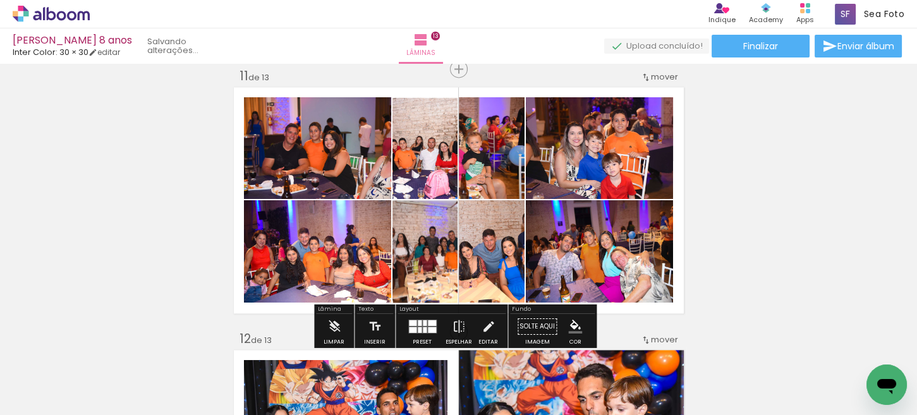
click at [0, 0] on slot at bounding box center [0, 0] width 0 height 0
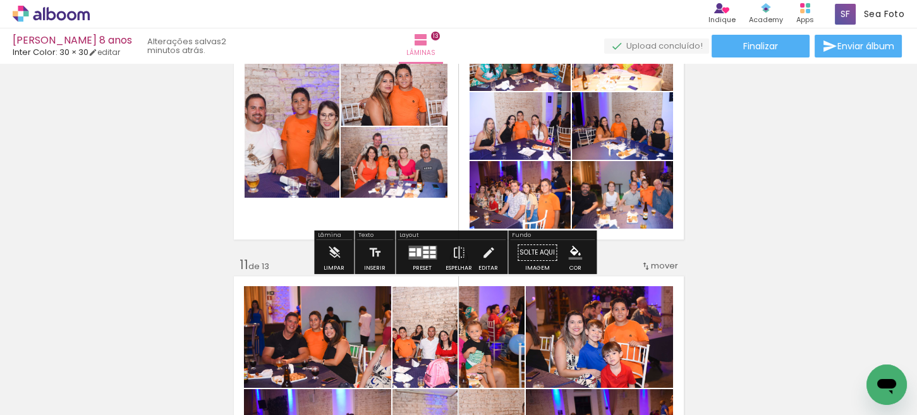
scroll to position [2518, 0]
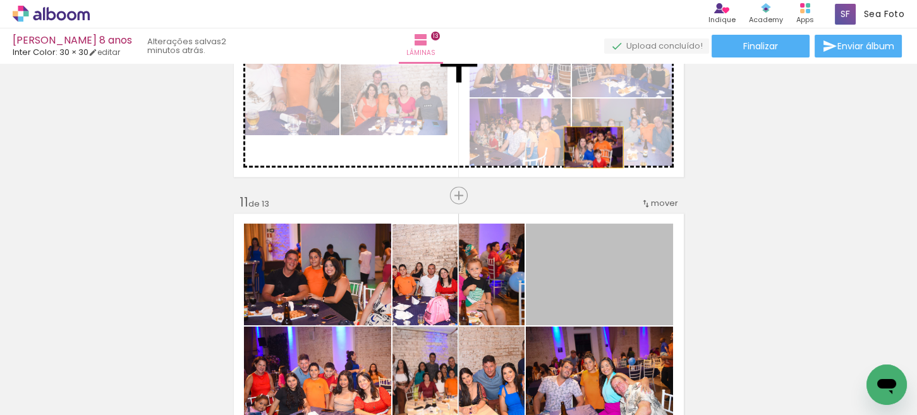
drag, startPoint x: 610, startPoint y: 282, endPoint x: 588, endPoint y: 147, distance: 137.7
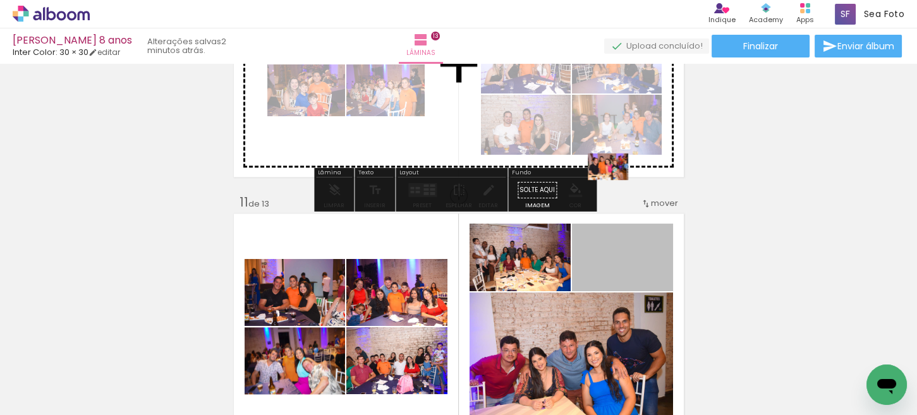
drag, startPoint x: 617, startPoint y: 257, endPoint x: 606, endPoint y: 149, distance: 108.6
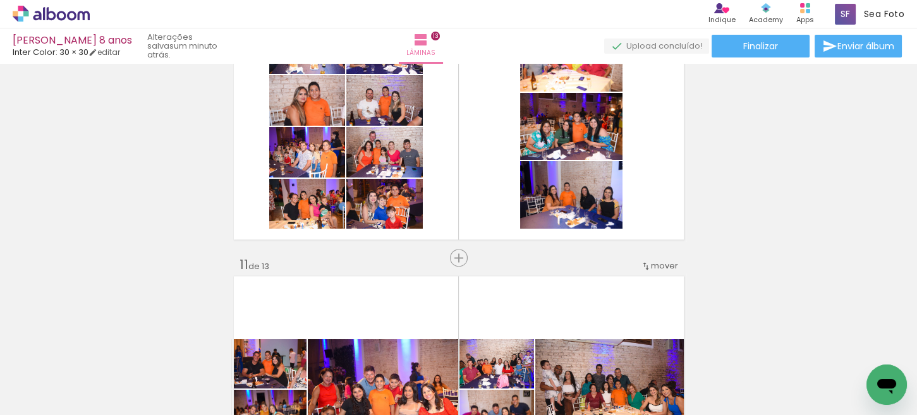
scroll to position [2392, 0]
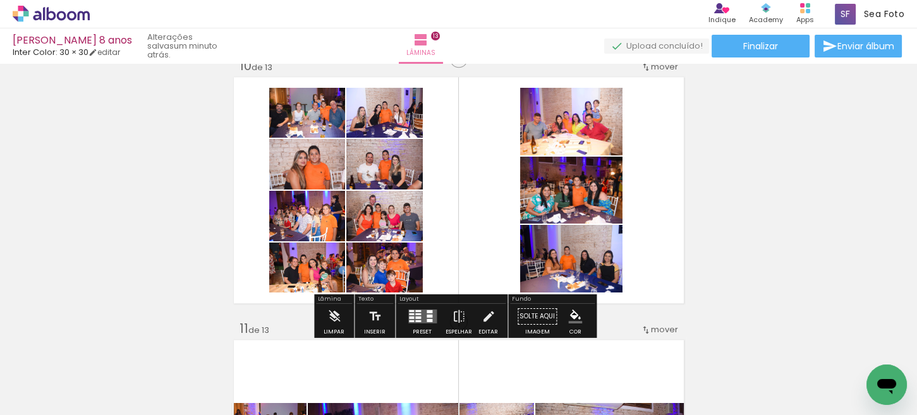
drag, startPoint x: 746, startPoint y: 270, endPoint x: 741, endPoint y: 276, distance: 7.2
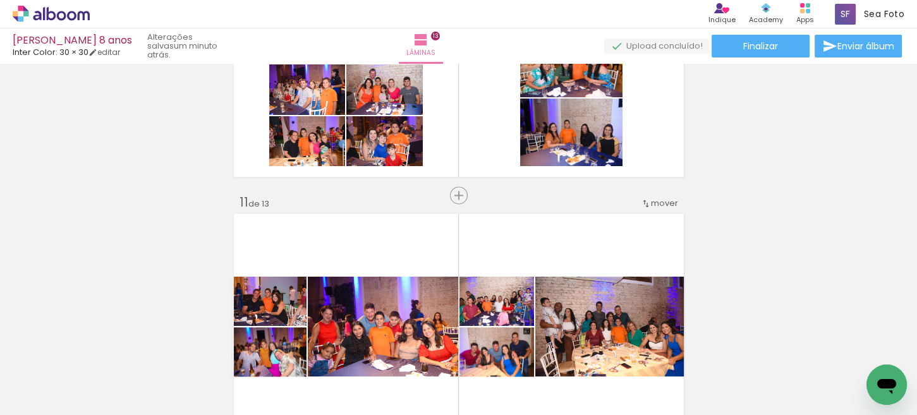
scroll to position [2582, 0]
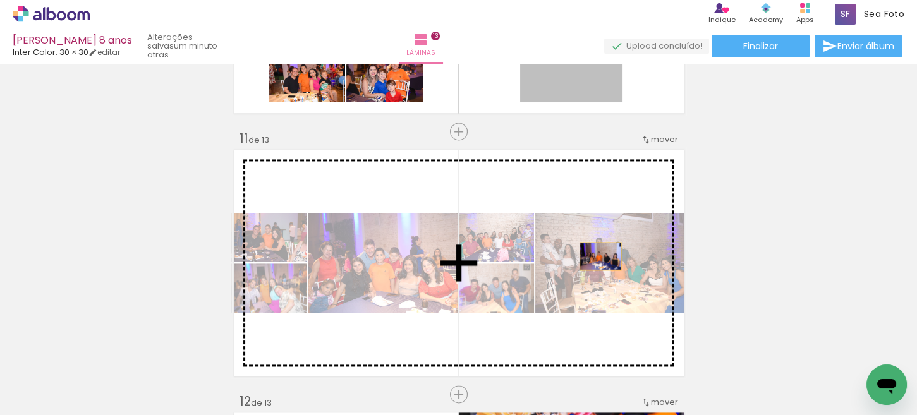
drag, startPoint x: 545, startPoint y: 86, endPoint x: 575, endPoint y: 257, distance: 173.8
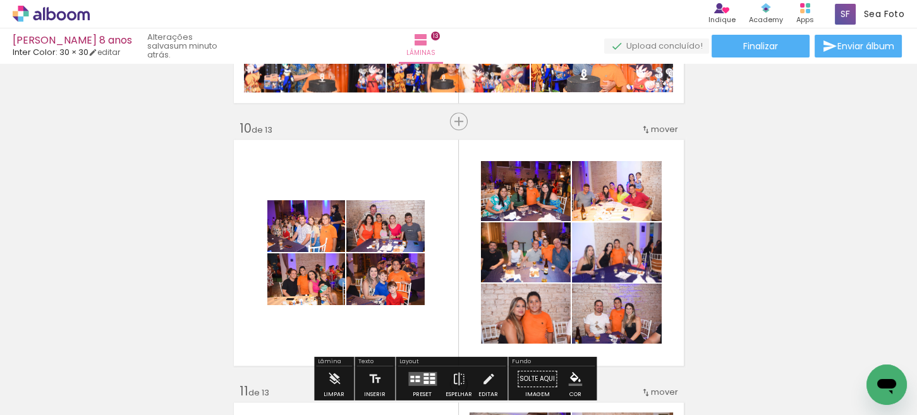
scroll to position [2392, 0]
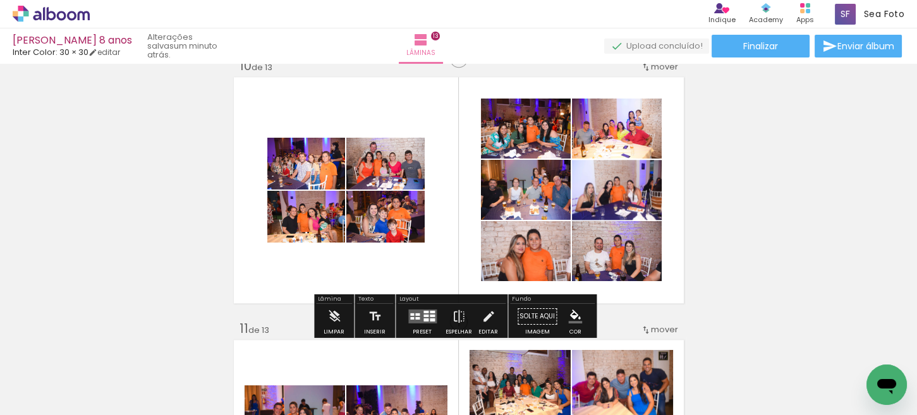
drag, startPoint x: 421, startPoint y: 319, endPoint x: 815, endPoint y: 274, distance: 395.6
click at [423, 320] on div at bounding box center [425, 319] width 5 height 3
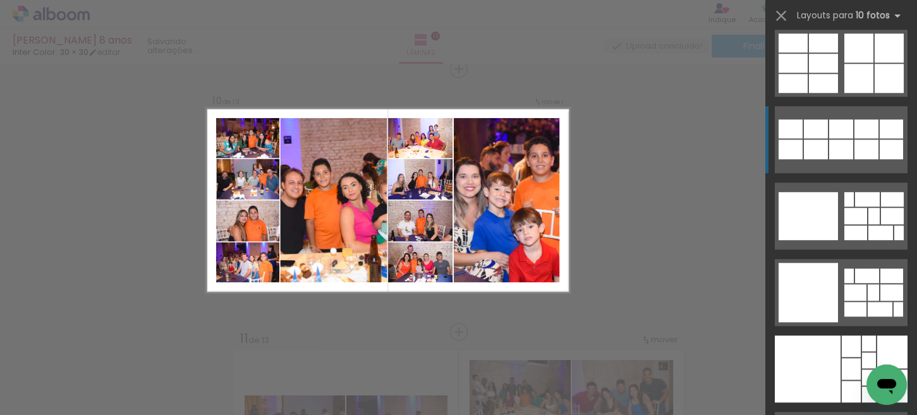
scroll to position [1412, 0]
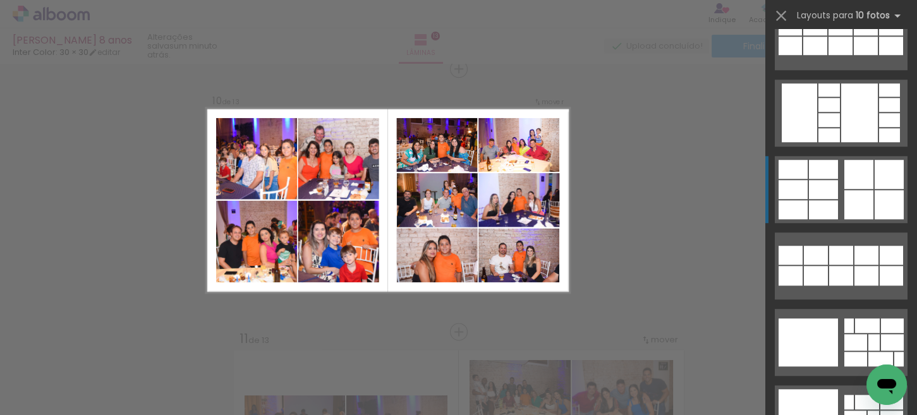
click at [844, 176] on div at bounding box center [858, 174] width 29 height 29
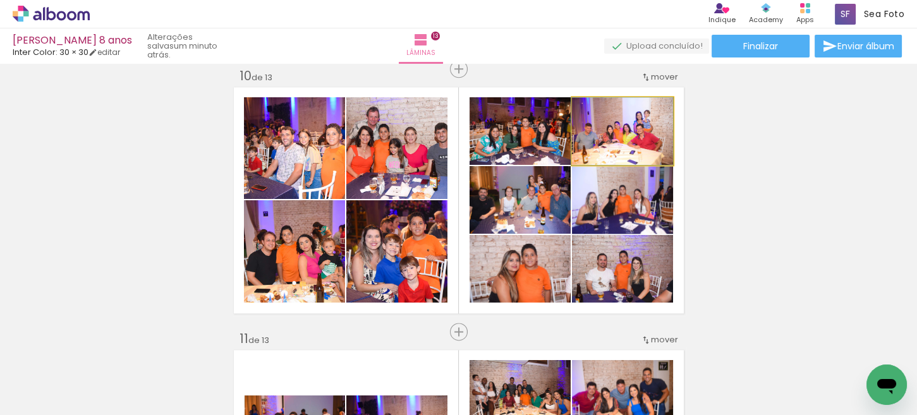
click at [619, 142] on quentale-photo at bounding box center [622, 131] width 101 height 68
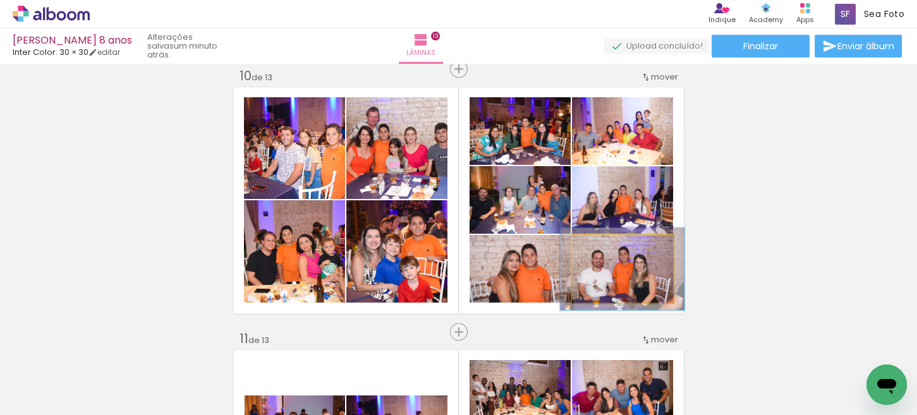
drag, startPoint x: 605, startPoint y: 251, endPoint x: 622, endPoint y: 261, distance: 19.8
type paper-slider "123"
click at [615, 251] on div at bounding box center [611, 248] width 20 height 20
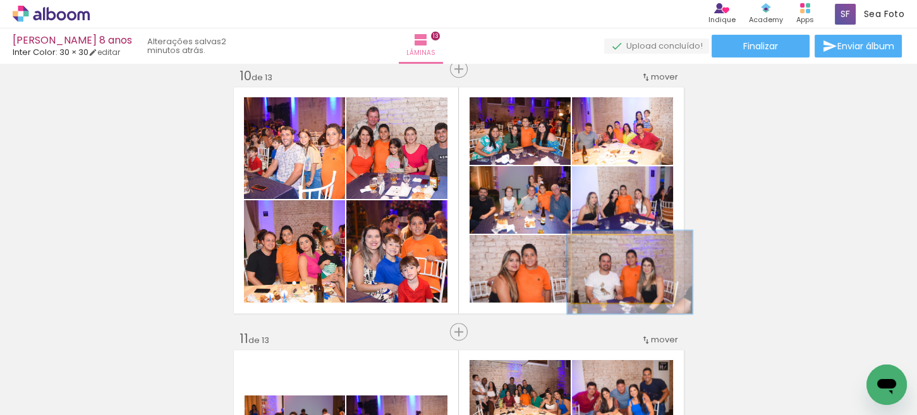
drag, startPoint x: 641, startPoint y: 282, endPoint x: 649, endPoint y: 286, distance: 8.8
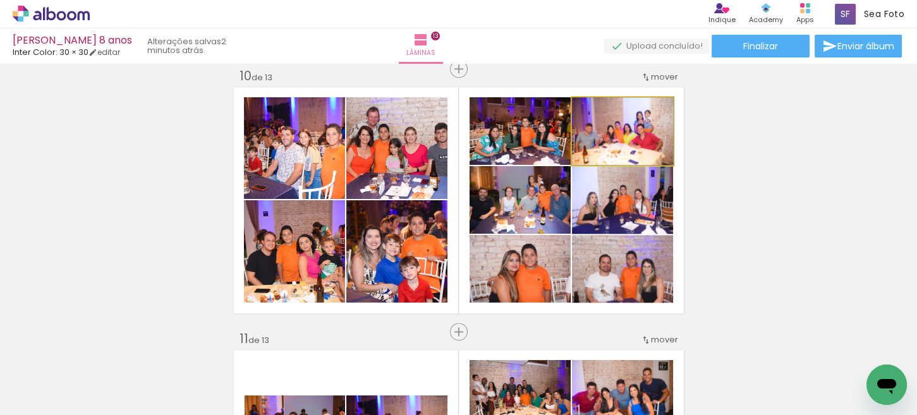
drag, startPoint x: 606, startPoint y: 147, endPoint x: 612, endPoint y: 157, distance: 11.4
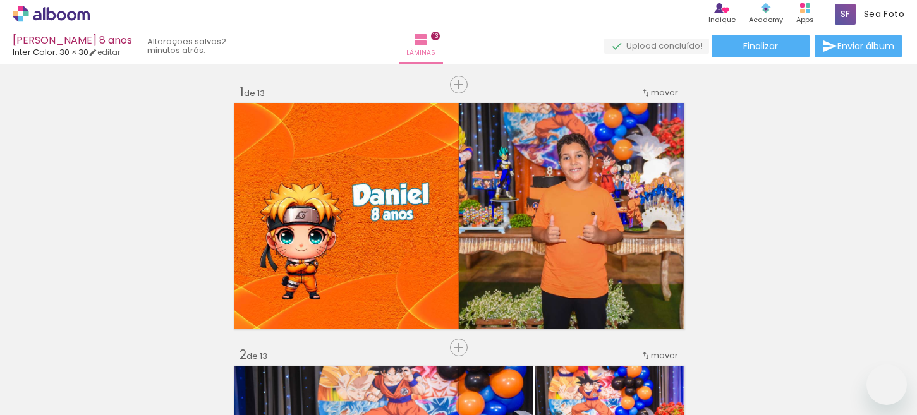
click at [0, 0] on div at bounding box center [0, 0] width 0 height 0
click at [0, 0] on div "Confirmar Cancelar" at bounding box center [0, 0] width 0 height 0
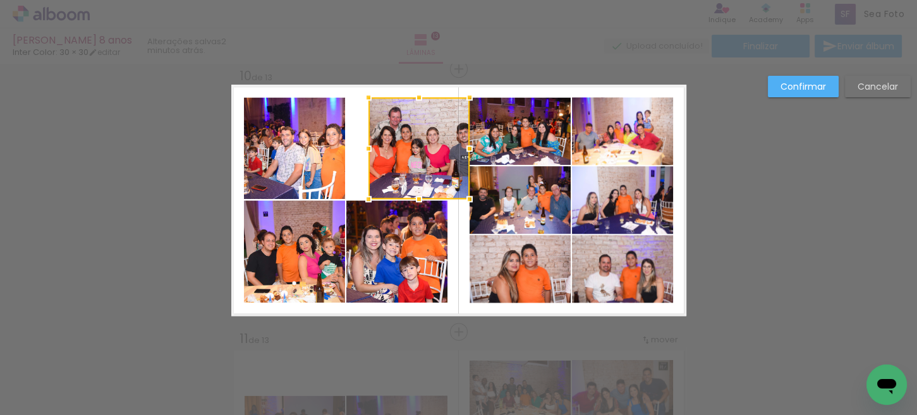
scroll to position [1412, 0]
click at [0, 0] on slot "Cancelar" at bounding box center [0, 0] width 0 height 0
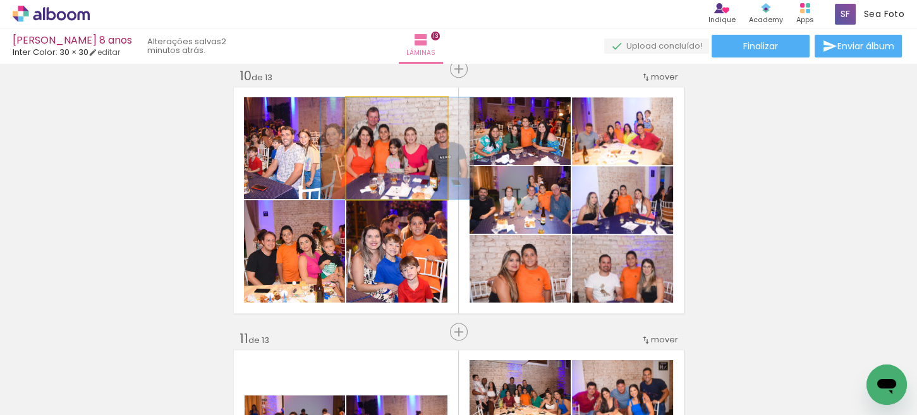
click at [417, 166] on quentale-photo at bounding box center [396, 148] width 101 height 102
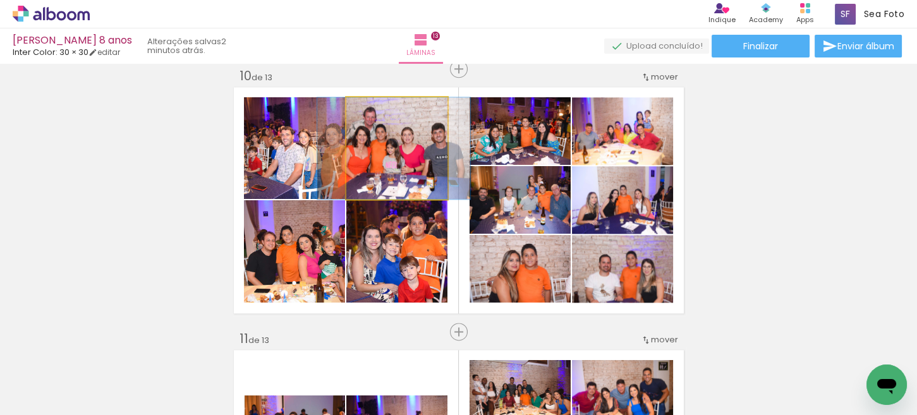
drag, startPoint x: 391, startPoint y: 170, endPoint x: 384, endPoint y: 175, distance: 8.6
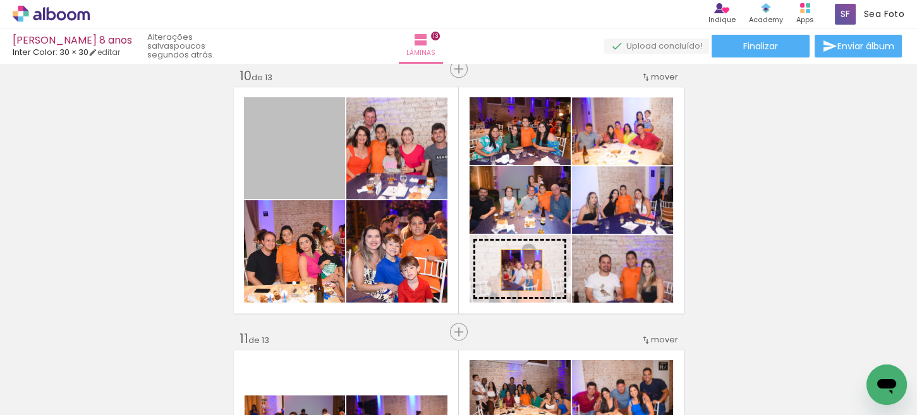
drag, startPoint x: 335, startPoint y: 189, endPoint x: 516, endPoint y: 270, distance: 198.6
click at [0, 0] on slot at bounding box center [0, 0] width 0 height 0
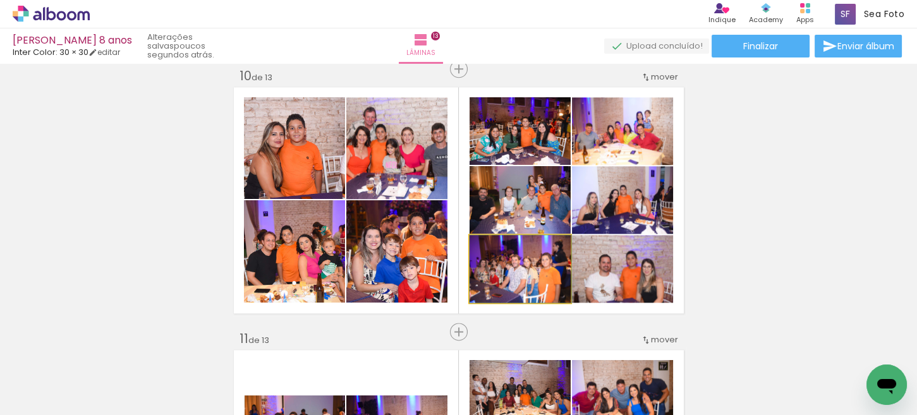
drag, startPoint x: 525, startPoint y: 281, endPoint x: 542, endPoint y: 284, distance: 17.5
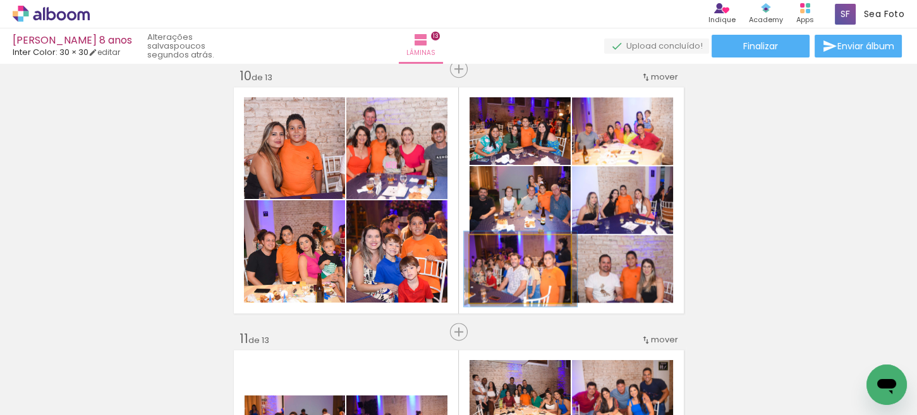
type paper-slider "111"
click at [498, 248] on div at bounding box center [503, 248] width 11 height 11
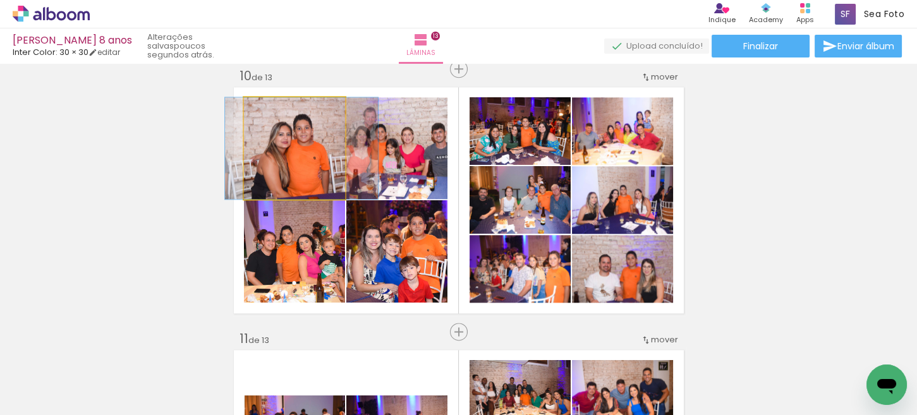
drag, startPoint x: 301, startPoint y: 174, endPoint x: 308, endPoint y: 175, distance: 7.1
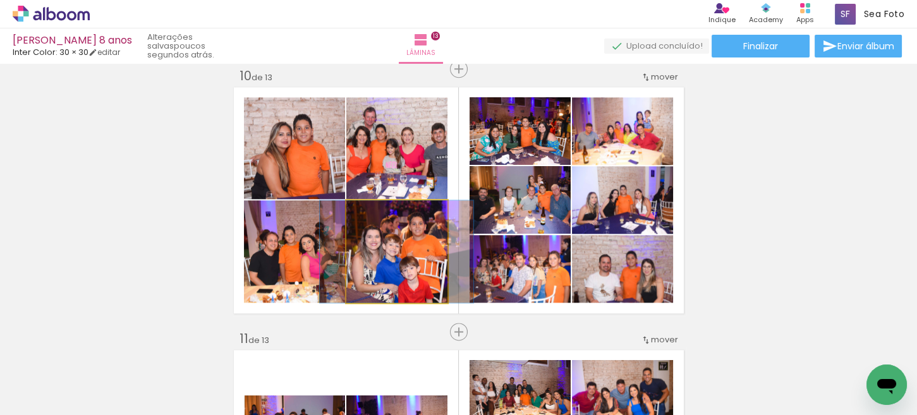
click at [404, 267] on quentale-photo at bounding box center [396, 251] width 101 height 102
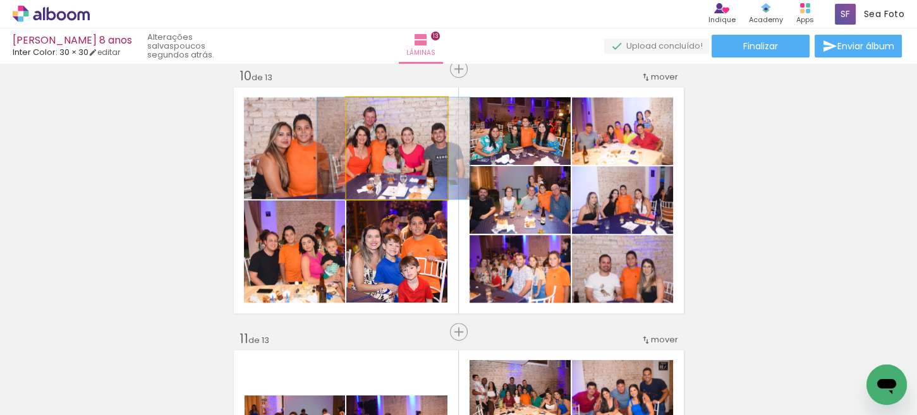
click at [401, 145] on quentale-photo at bounding box center [396, 148] width 101 height 102
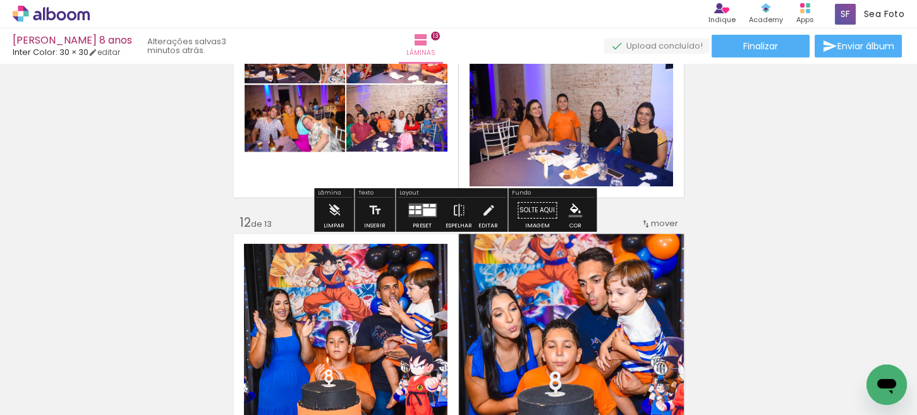
scroll to position [2824, 0]
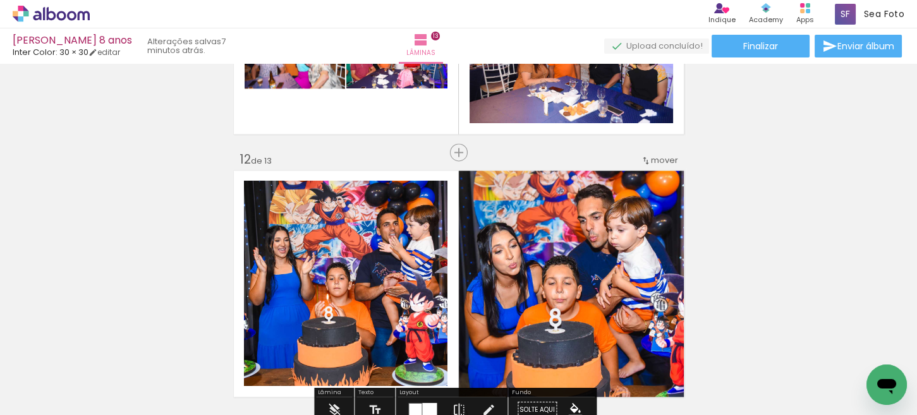
scroll to position [1412, 0]
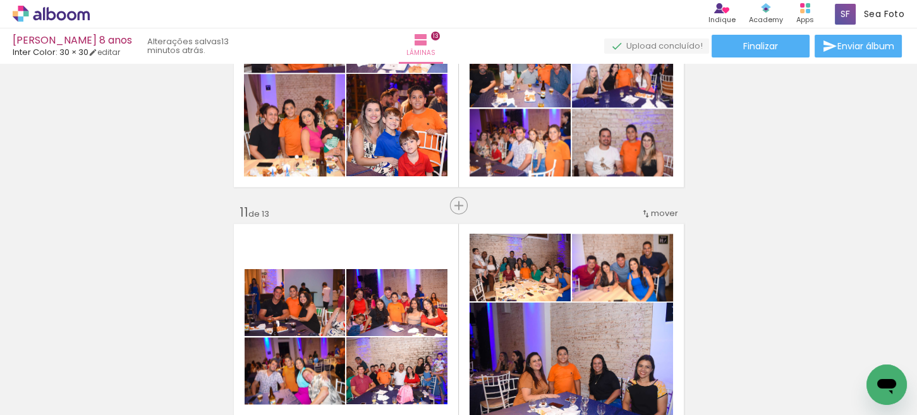
scroll to position [2445, 0]
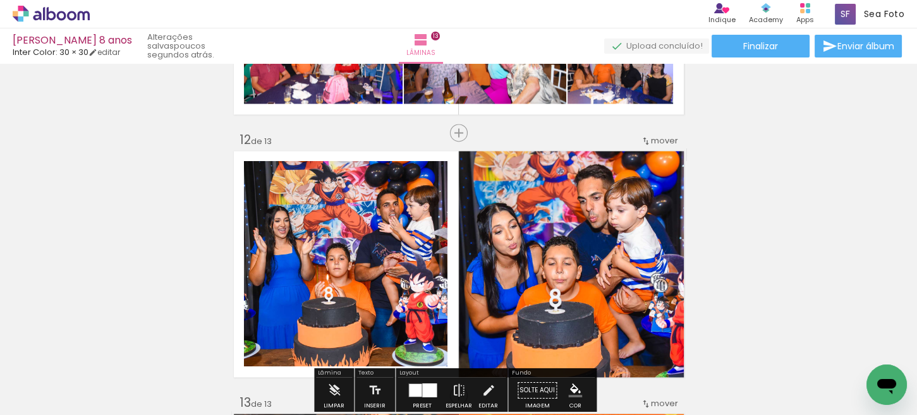
scroll to position [2970, 0]
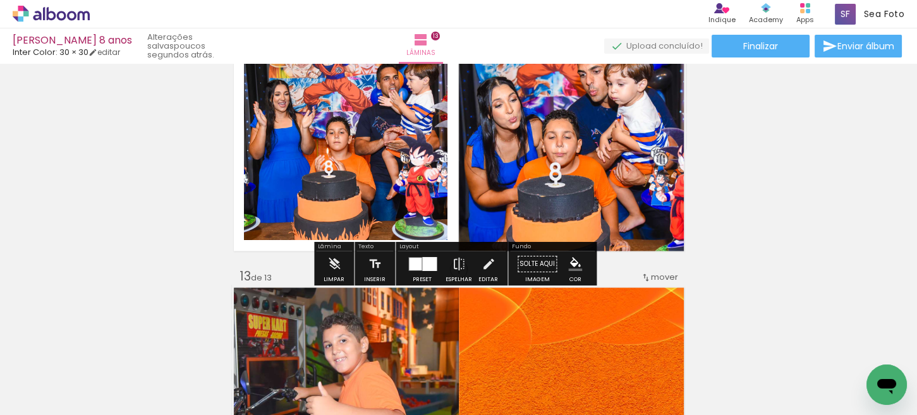
click at [423, 264] on div at bounding box center [429, 264] width 15 height 14
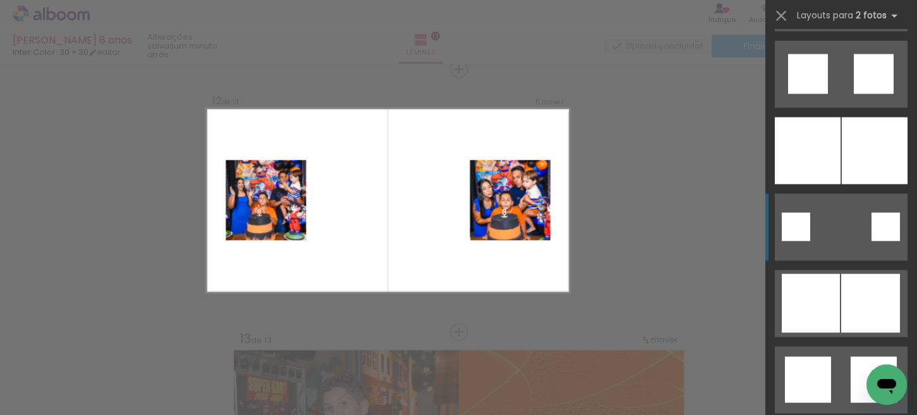
scroll to position [3529, 0]
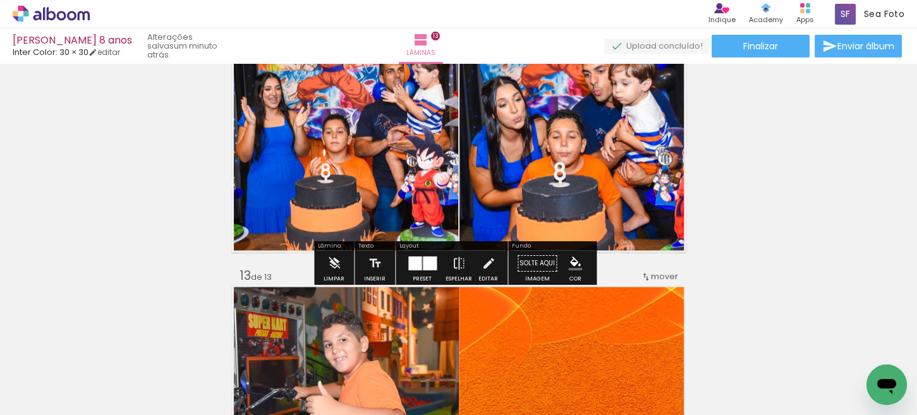
scroll to position [3413, 0]
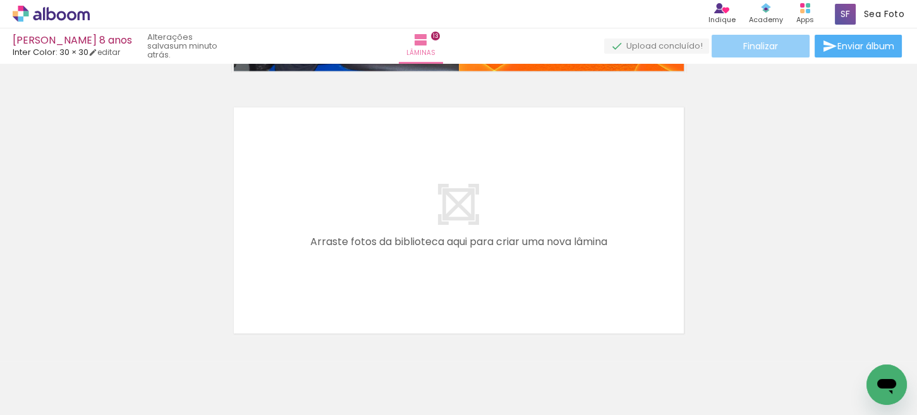
click at [749, 54] on paper-button "Finalizar" at bounding box center [761, 46] width 98 height 23
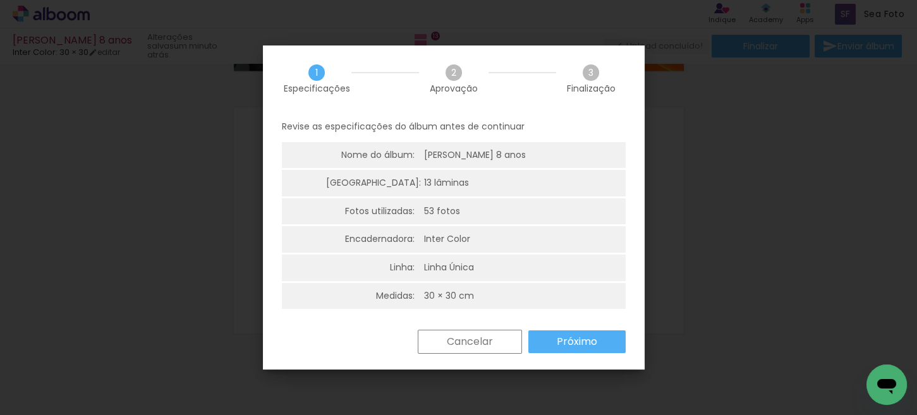
click at [0, 0] on slot "Próximo" at bounding box center [0, 0] width 0 height 0
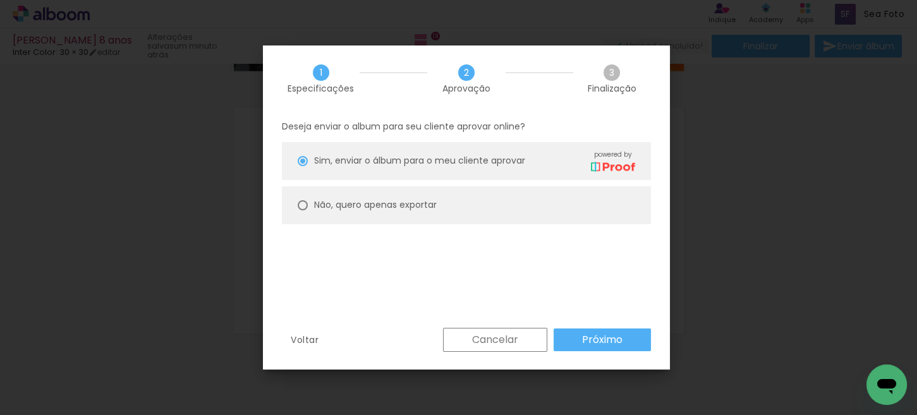
click at [419, 215] on paper-radio-button "Não, quero apenas exportar" at bounding box center [466, 205] width 369 height 38
type paper-radio-button "on"
click at [0, 0] on slot "Não, quero apenas exportar" at bounding box center [0, 0] width 0 height 0
click at [0, 0] on slot "Próximo" at bounding box center [0, 0] width 0 height 0
type input "Alta, 300 DPI"
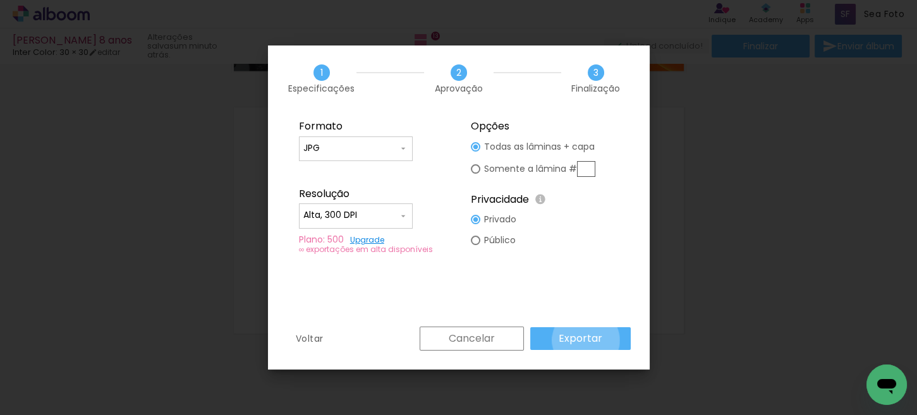
click at [0, 0] on slot "Exportar" at bounding box center [0, 0] width 0 height 0
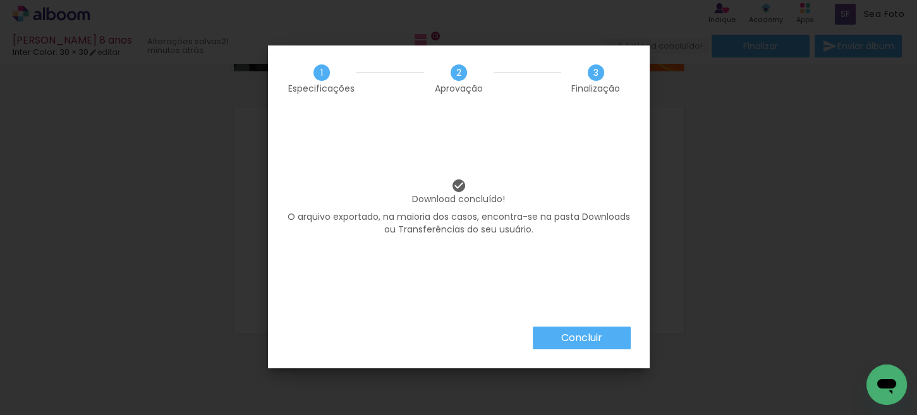
scroll to position [3529, 0]
click at [0, 0] on slot "Concluir" at bounding box center [0, 0] width 0 height 0
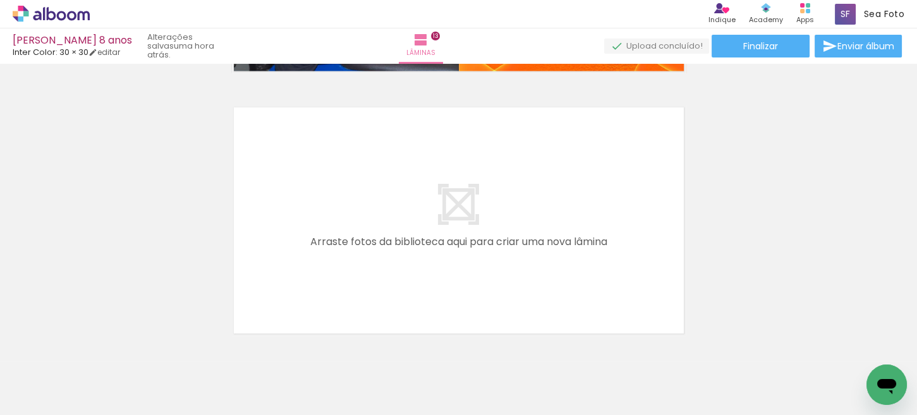
scroll to position [3097, 0]
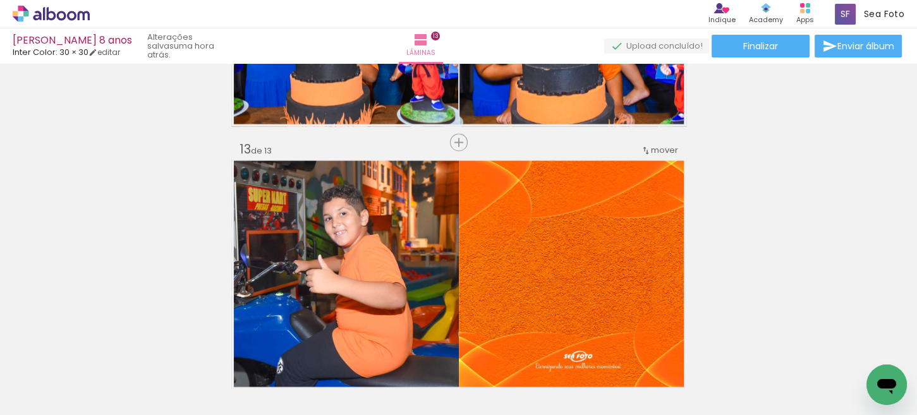
scroll to position [3529, 0]
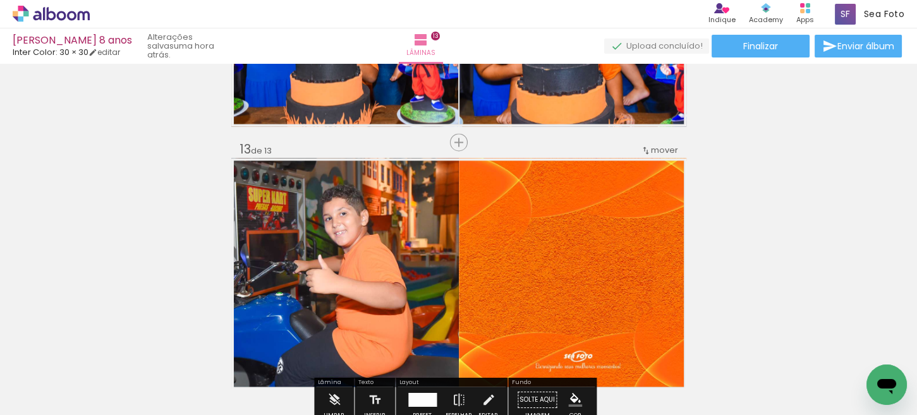
scroll to position [3529, 0]
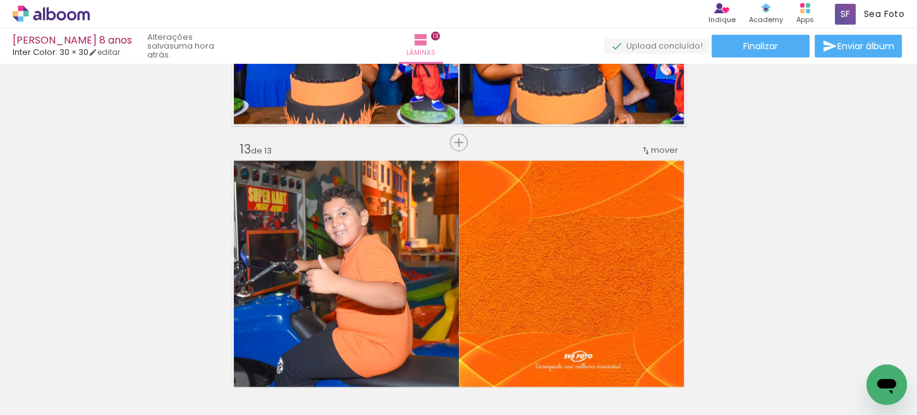
scroll to position [3529, 0]
